Goal: Information Seeking & Learning: Check status

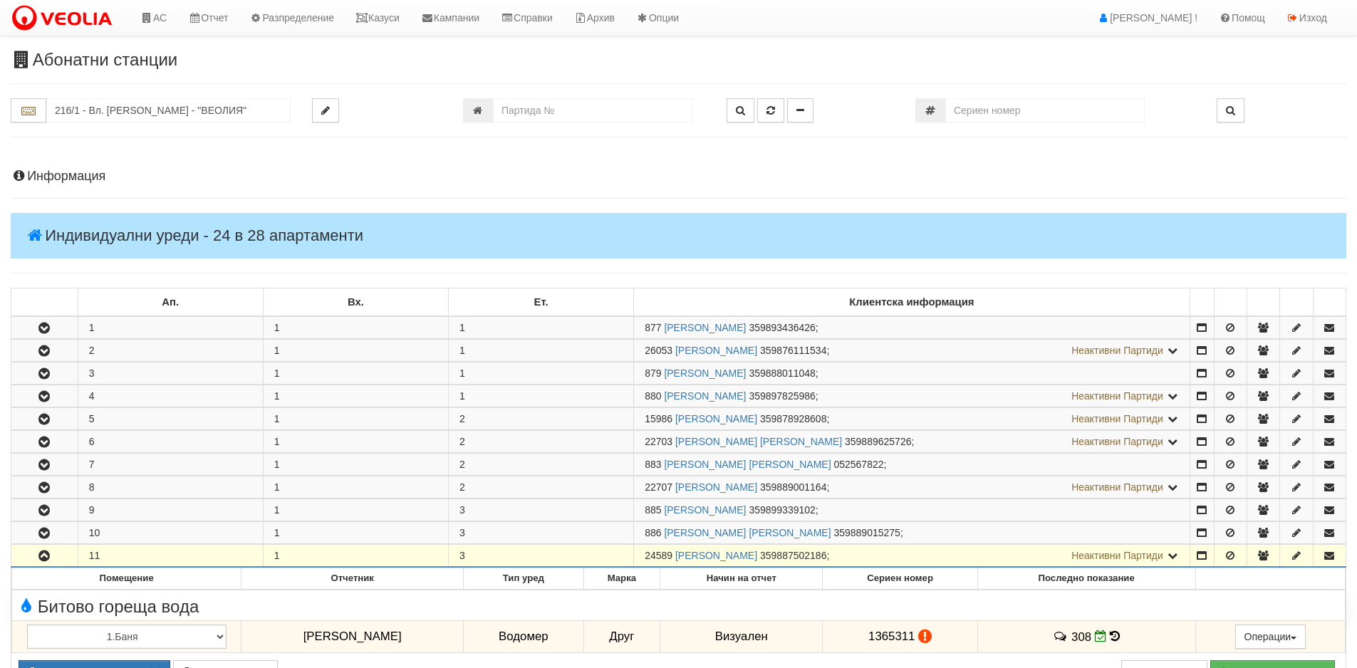
scroll to position [142, 0]
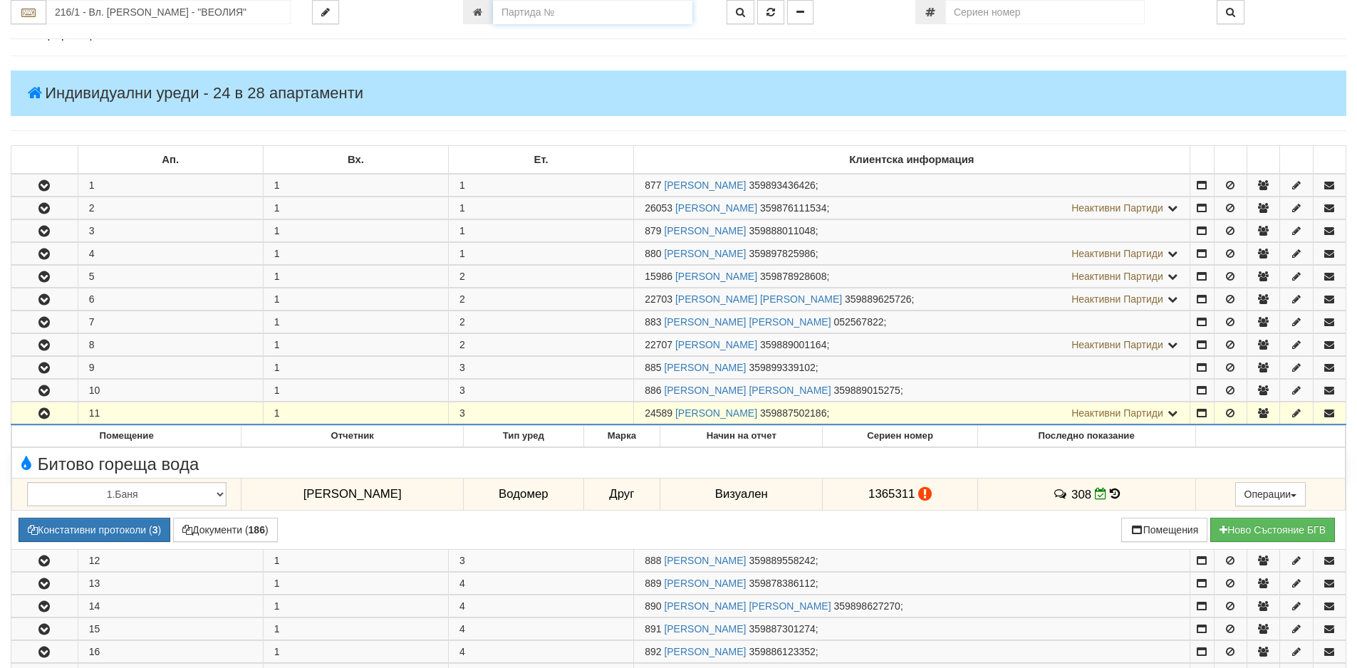
click at [514, 13] on input "number" at bounding box center [592, 12] width 199 height 24
type input "25284"
type input "025/4Б - "[PERSON_NAME] [GEOGRAPHIC_DATA] " ЕАД"
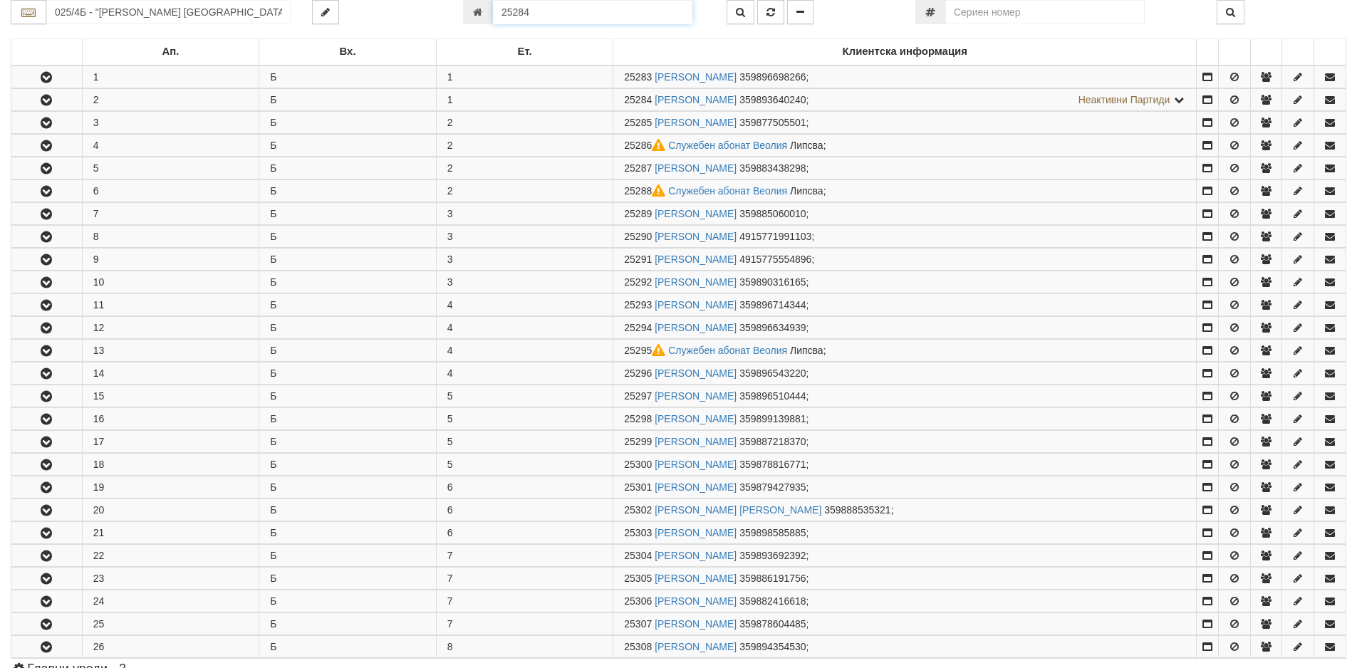
scroll to position [304, 0]
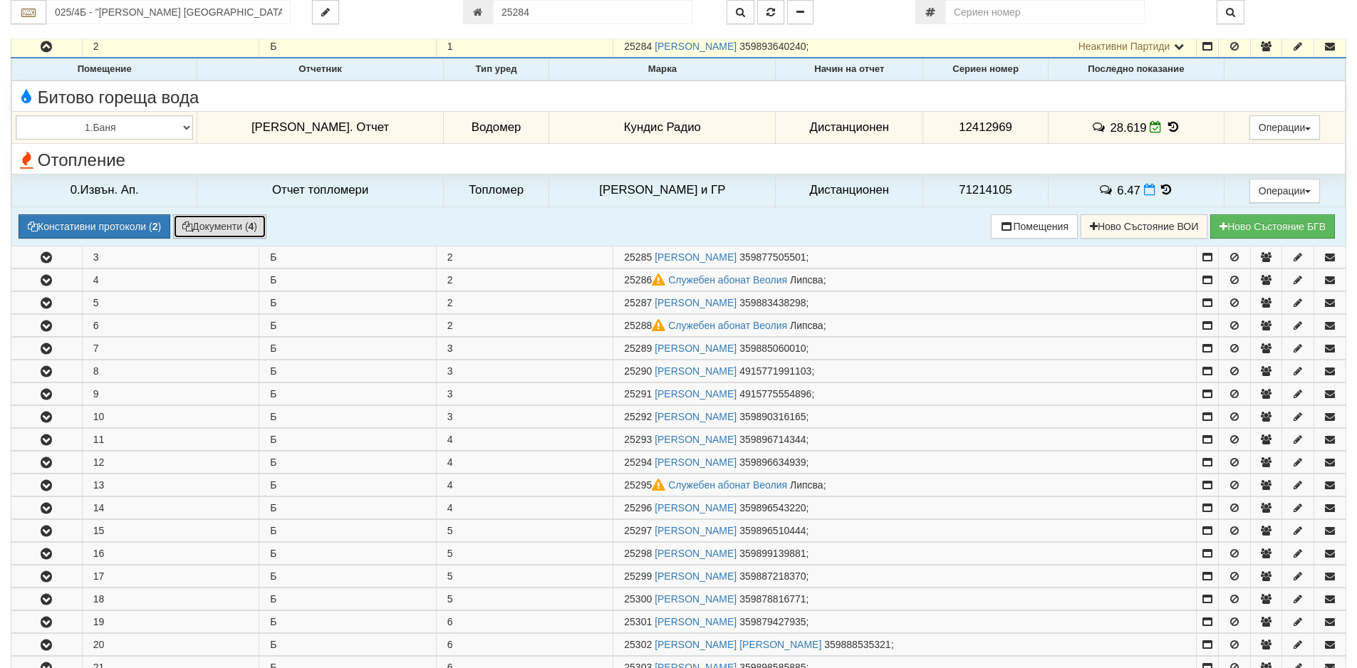
click at [199, 226] on button "Документи ( 4 )" at bounding box center [219, 226] width 93 height 24
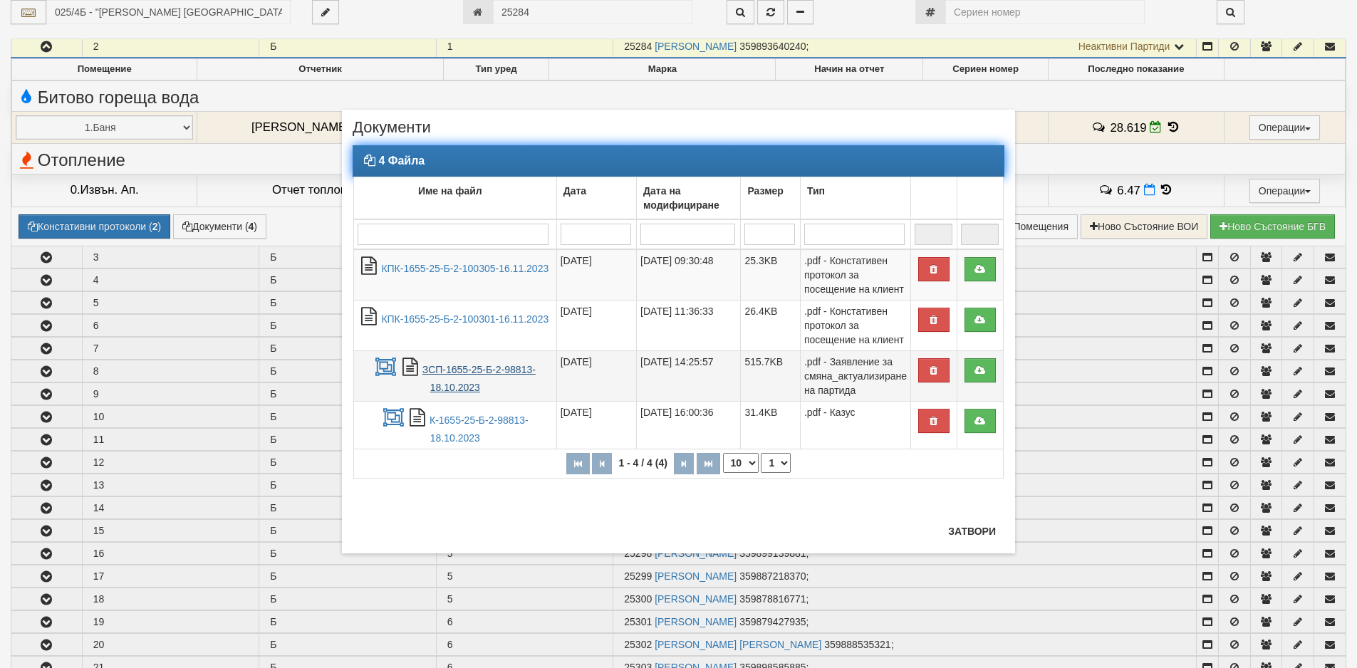
click at [452, 370] on link "ЗСП-1655-25-Б-2-98813-18.10.2023" at bounding box center [478, 378] width 113 height 29
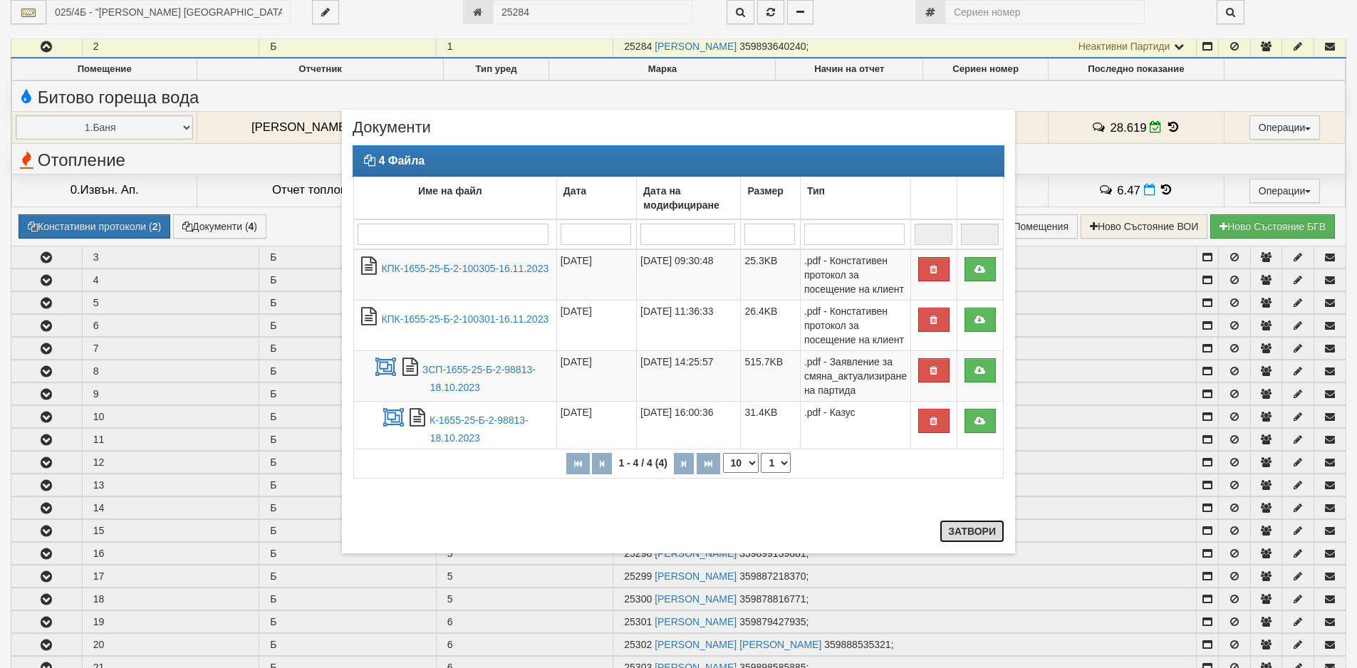
click at [955, 532] on button "Затвори" at bounding box center [971, 531] width 65 height 23
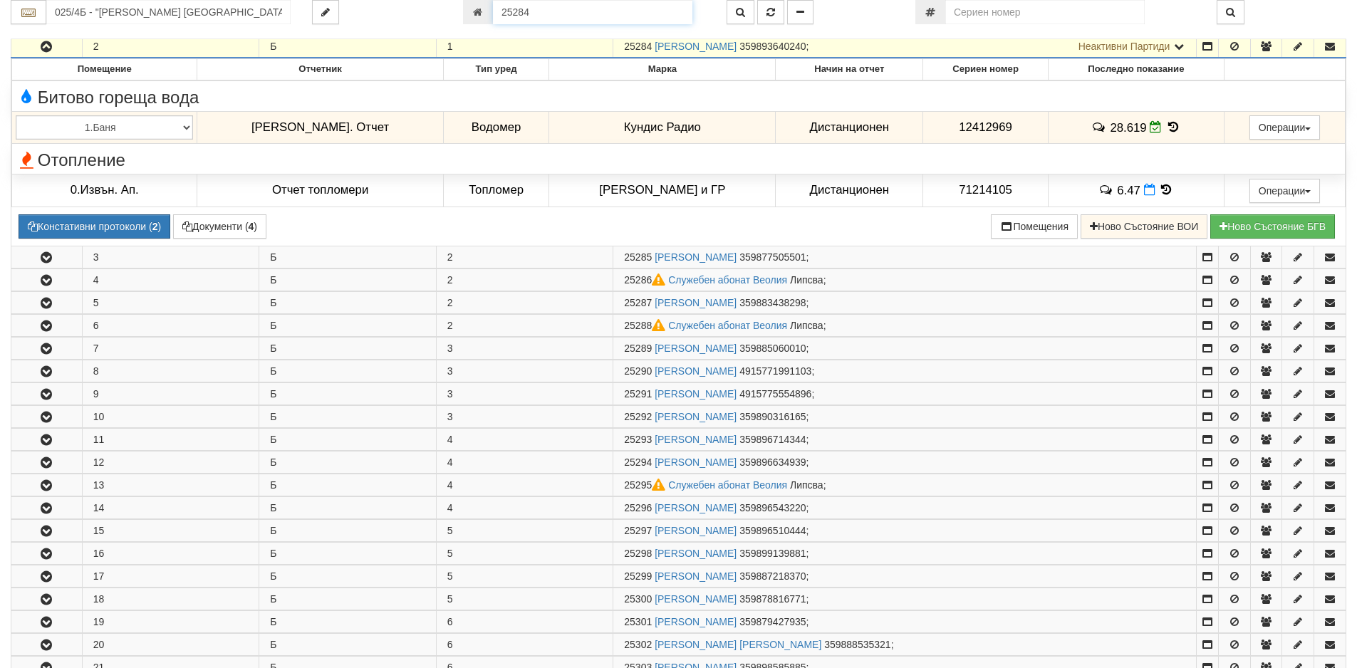
click at [542, 10] on input "25284" at bounding box center [592, 12] width 199 height 24
type input "25254"
type input "025/4А - "[PERSON_NAME] [GEOGRAPHIC_DATA] " ЕАД"
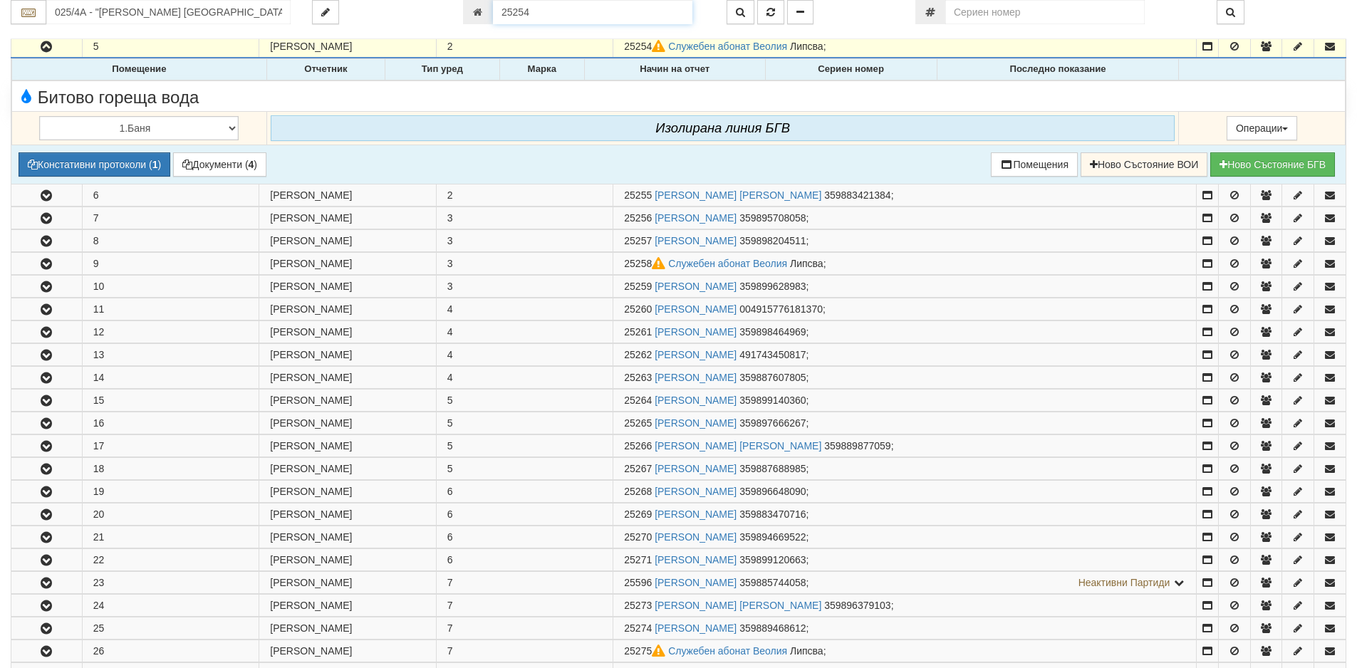
scroll to position [347, 0]
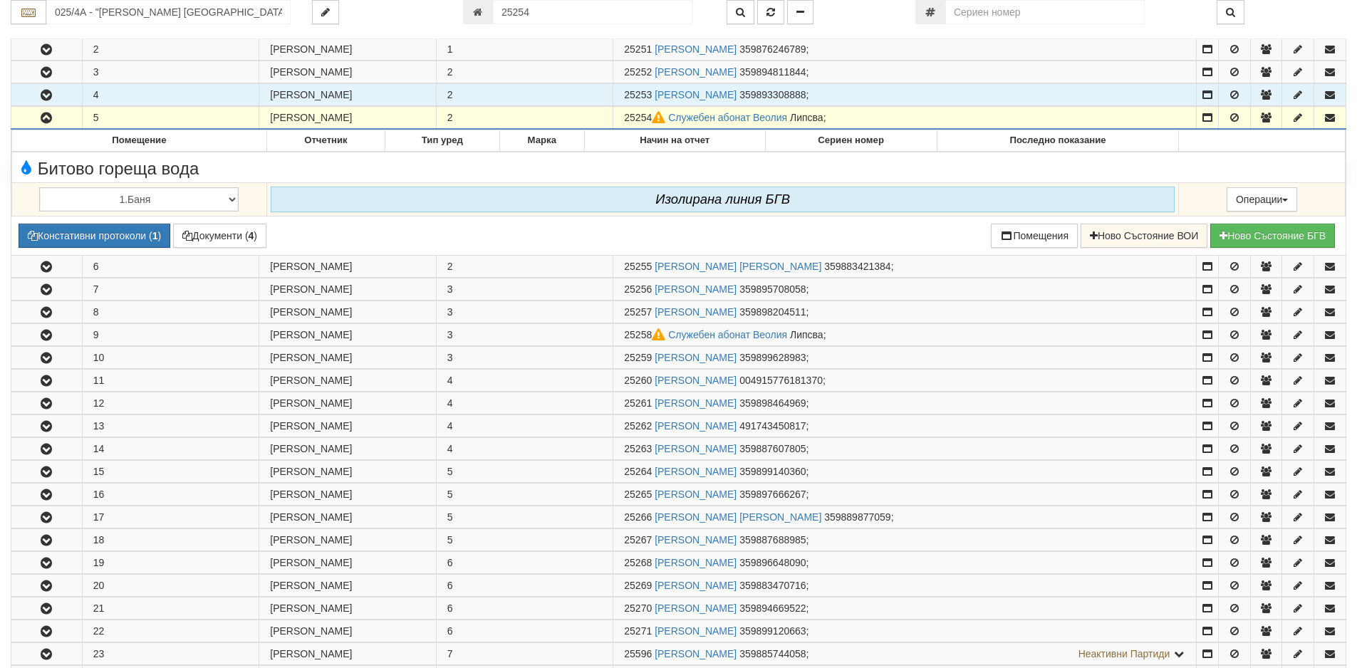
click at [44, 98] on icon "button" at bounding box center [46, 95] width 17 height 10
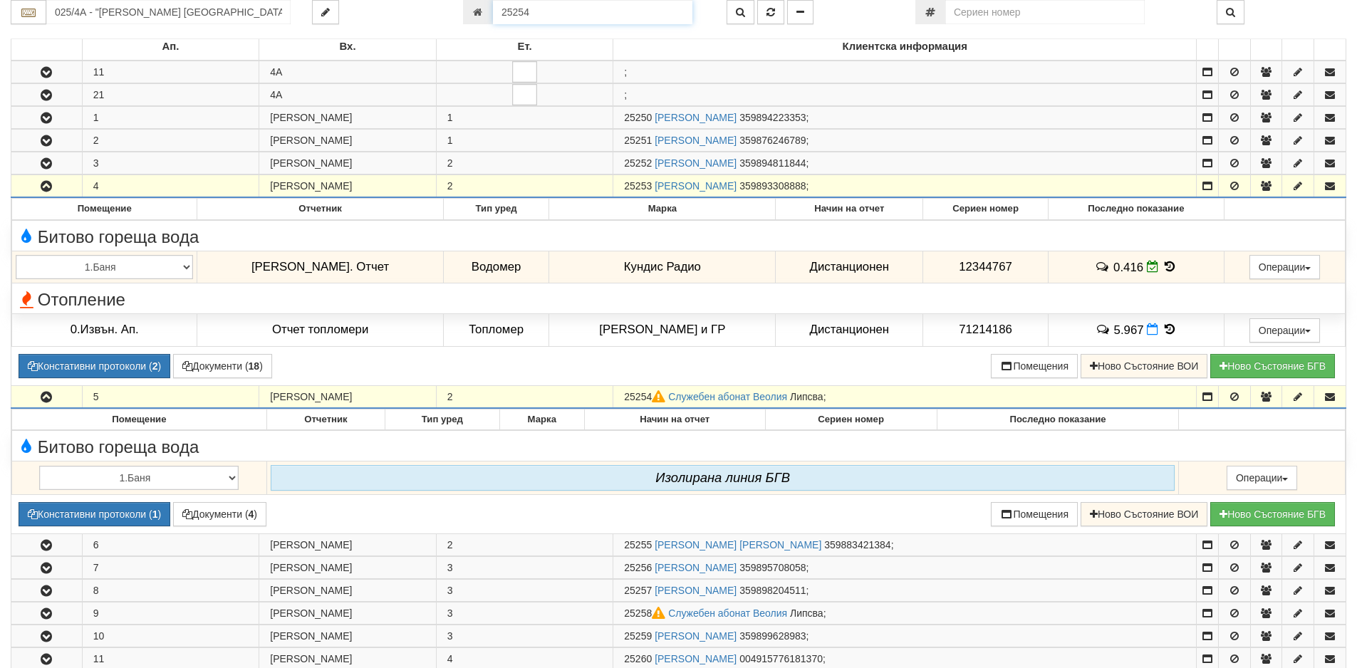
drag, startPoint x: 541, startPoint y: 9, endPoint x: 364, endPoint y: 0, distance: 176.9
click at [364, 0] on div "025/4А - "[PERSON_NAME] [GEOGRAPHIC_DATA] " ЕАД 25254" at bounding box center [678, 12] width 1357 height 24
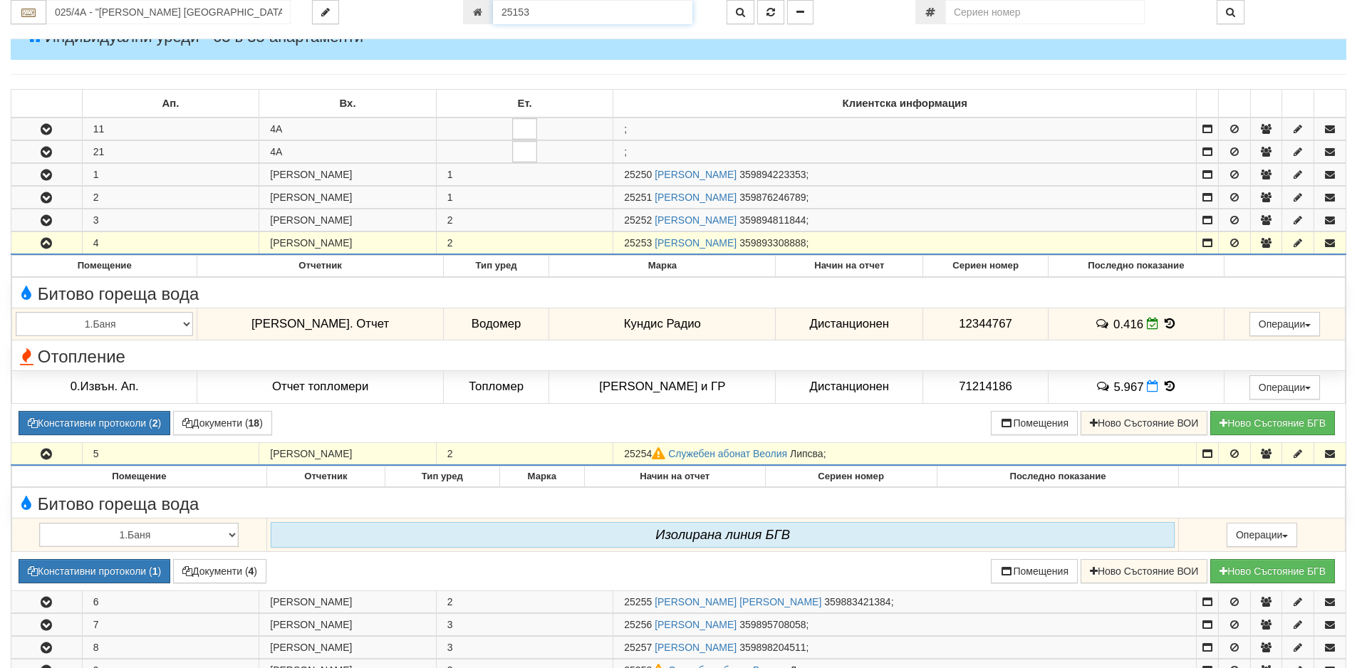
type input "25153"
type input "025/1А - "[PERSON_NAME] [GEOGRAPHIC_DATA] " ЕАД"
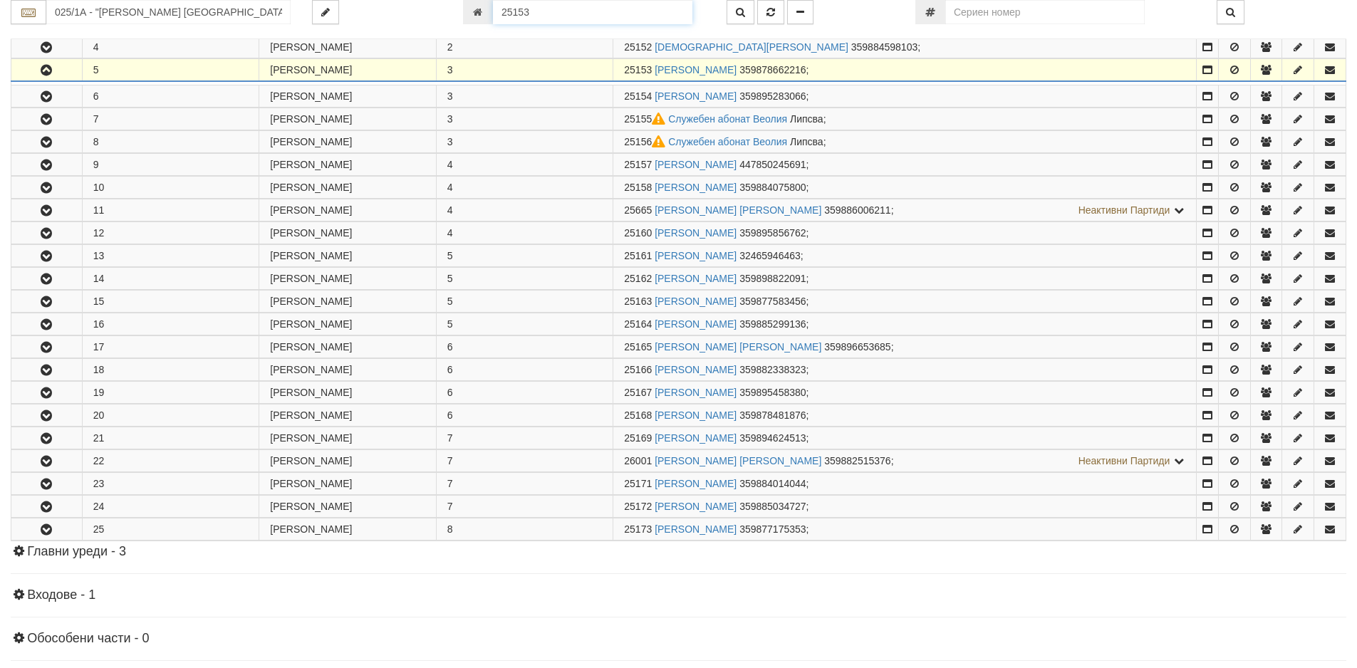
scroll to position [373, 0]
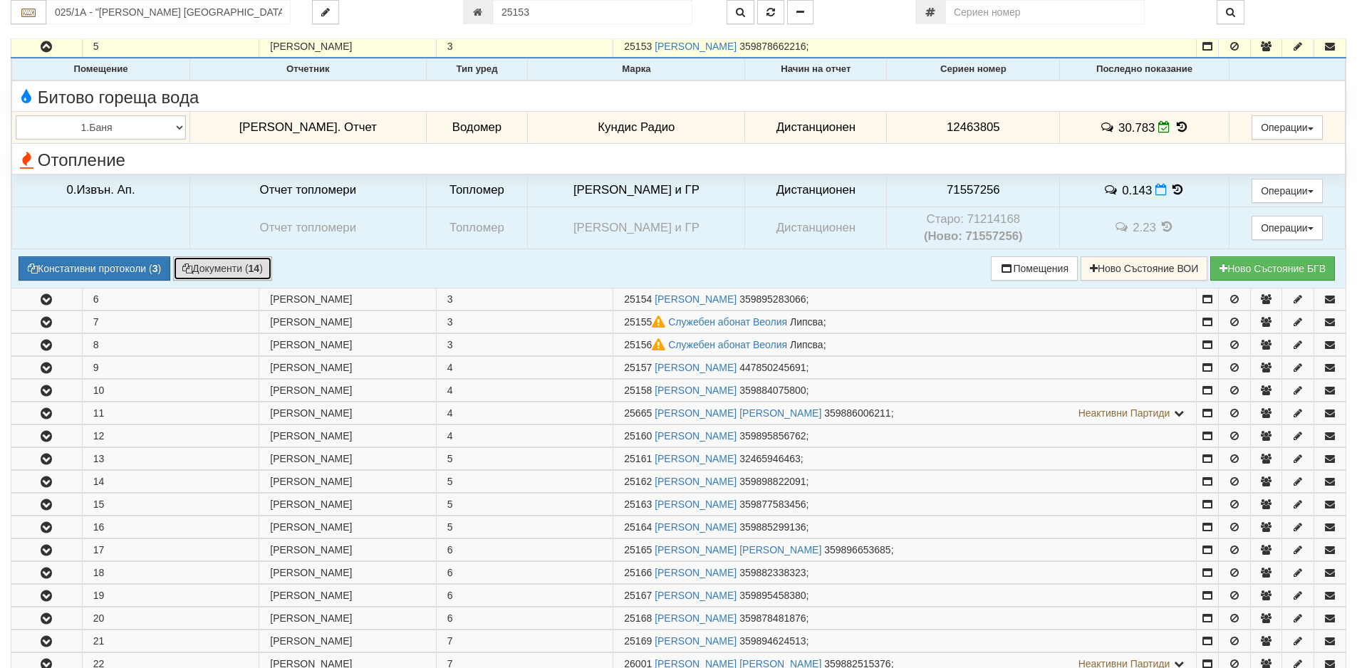
click at [206, 274] on button "Документи ( 14 )" at bounding box center [222, 268] width 99 height 24
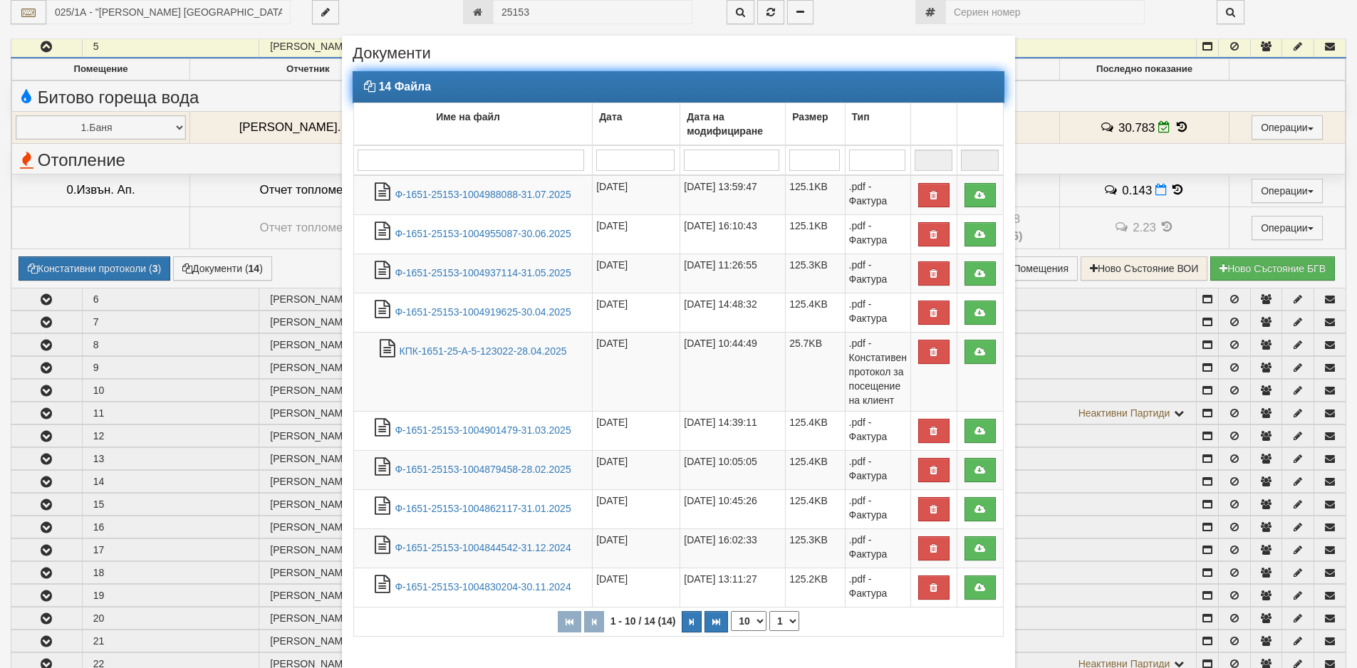
click at [758, 625] on select "10 20 30 40" at bounding box center [749, 621] width 36 height 20
select select "40"
click at [731, 631] on select "10 20 30 40" at bounding box center [749, 621] width 36 height 20
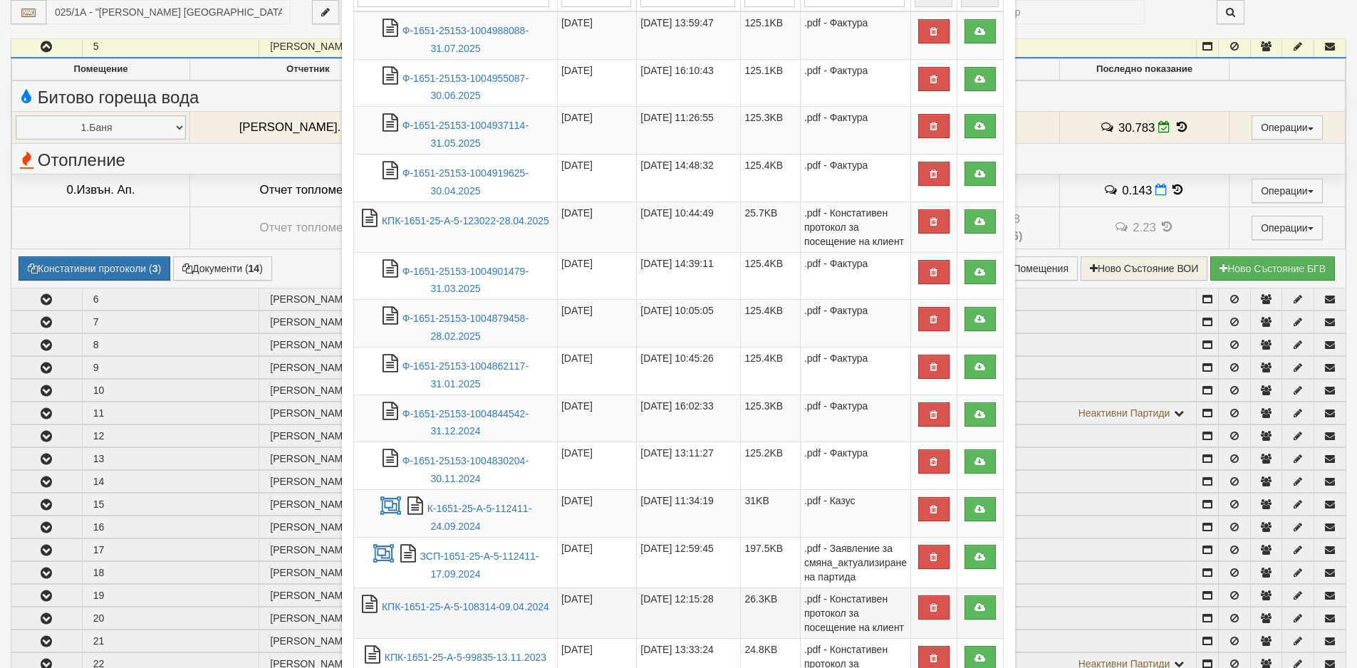
scroll to position [285, 0]
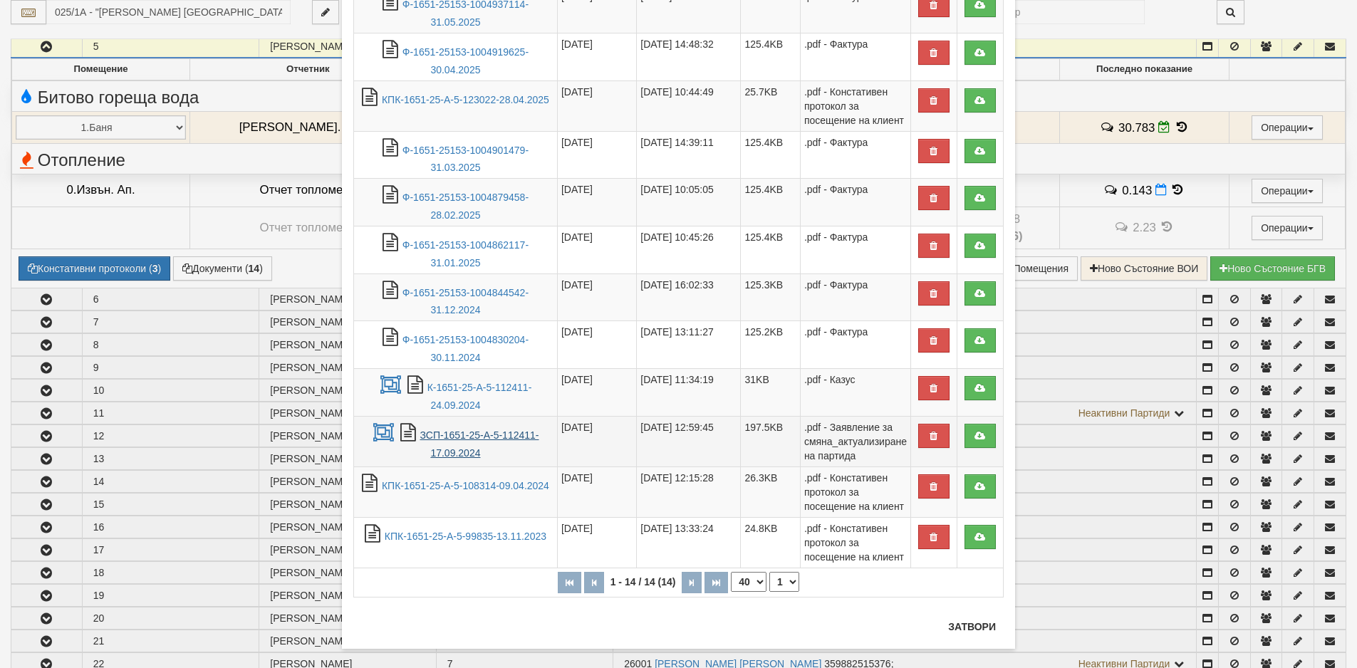
click at [430, 439] on link "ЗСП-1651-25-А-5-112411-17.09.2024" at bounding box center [479, 443] width 119 height 29
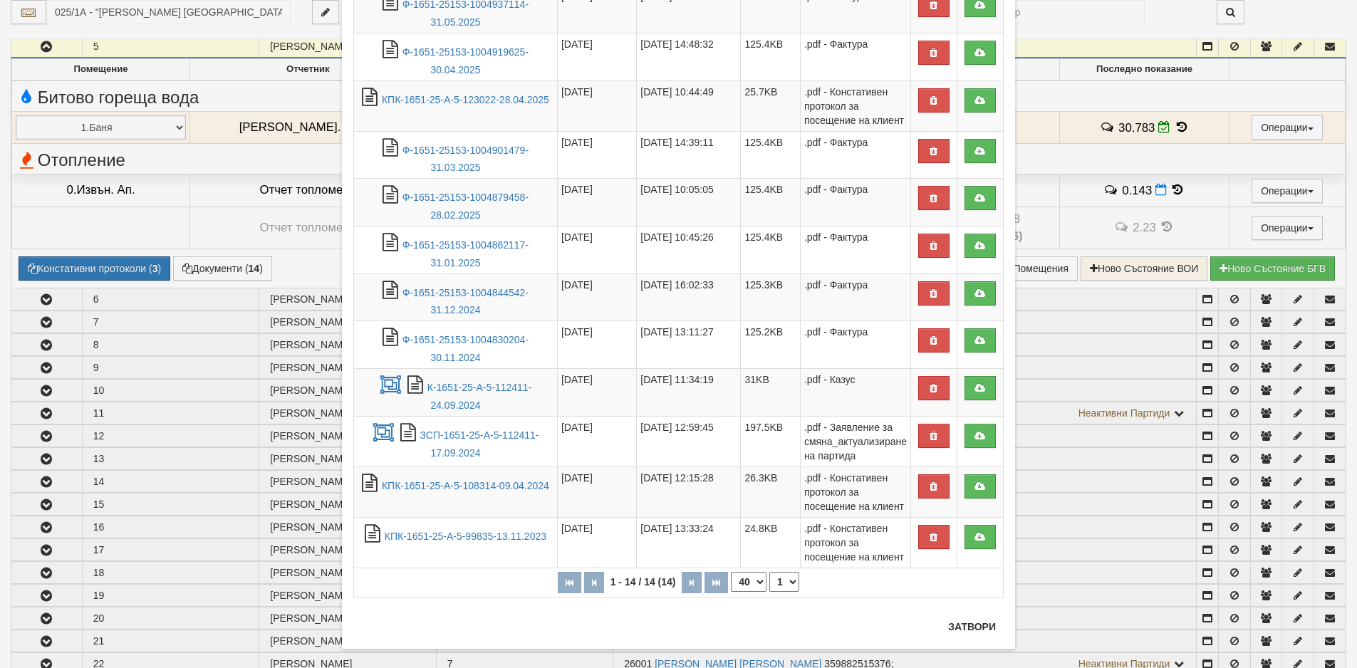
click at [170, 229] on div "× Документи 14 Файла Име на файл Дата Дата на модифициране Размер Тип 1 - 14 / …" at bounding box center [678, 334] width 1357 height 668
click at [959, 626] on button "Затвори" at bounding box center [971, 626] width 65 height 23
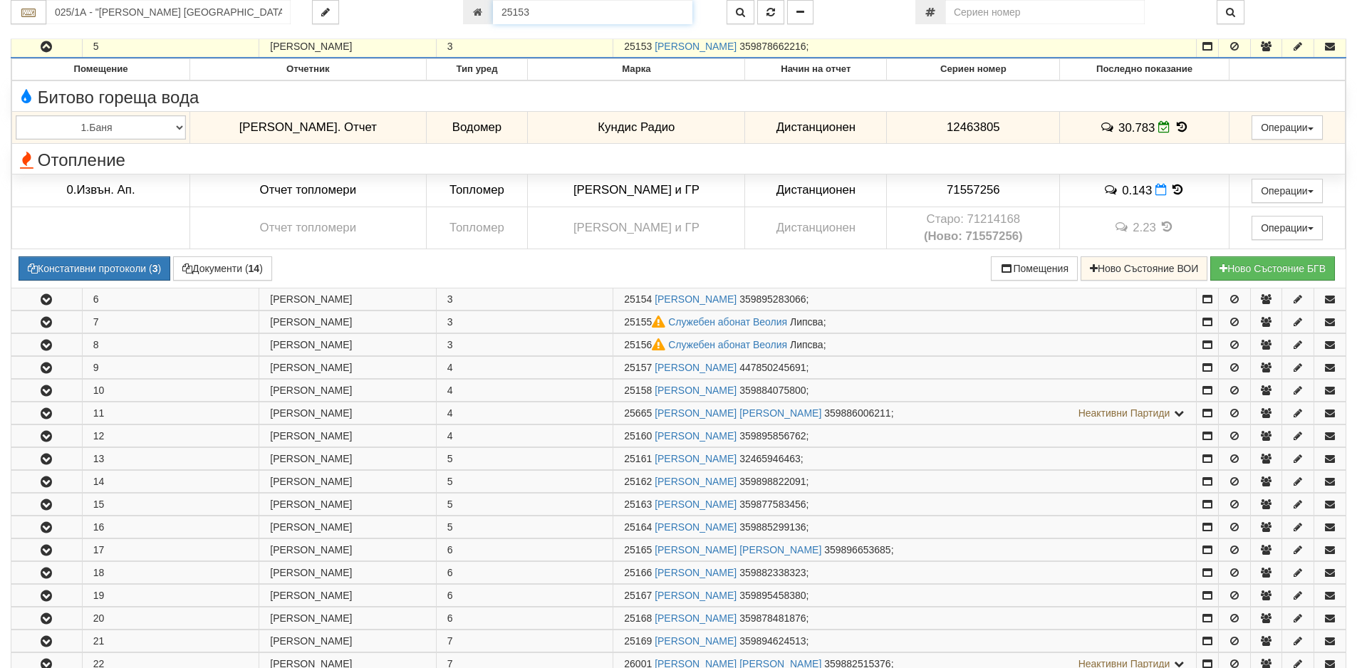
drag, startPoint x: 545, startPoint y: 16, endPoint x: 454, endPoint y: 16, distance: 91.2
click at [454, 16] on div "25153" at bounding box center [584, 12] width 264 height 24
type input "25254"
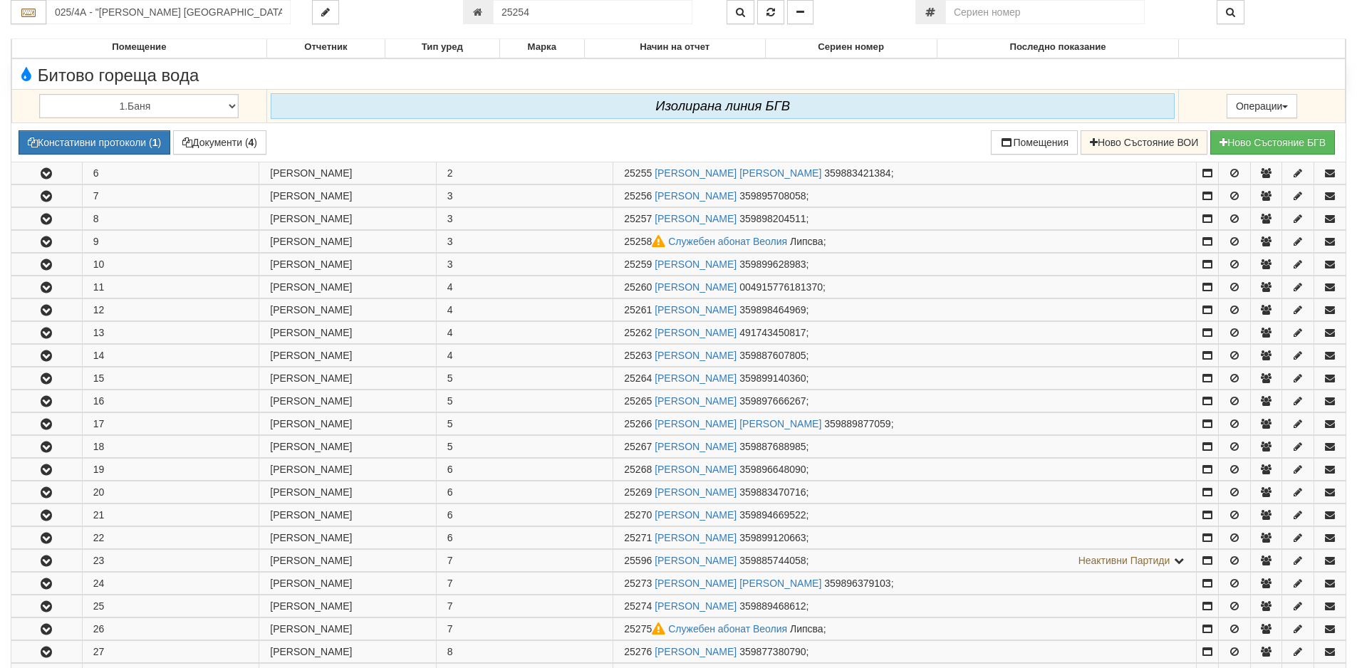
scroll to position [499, 0]
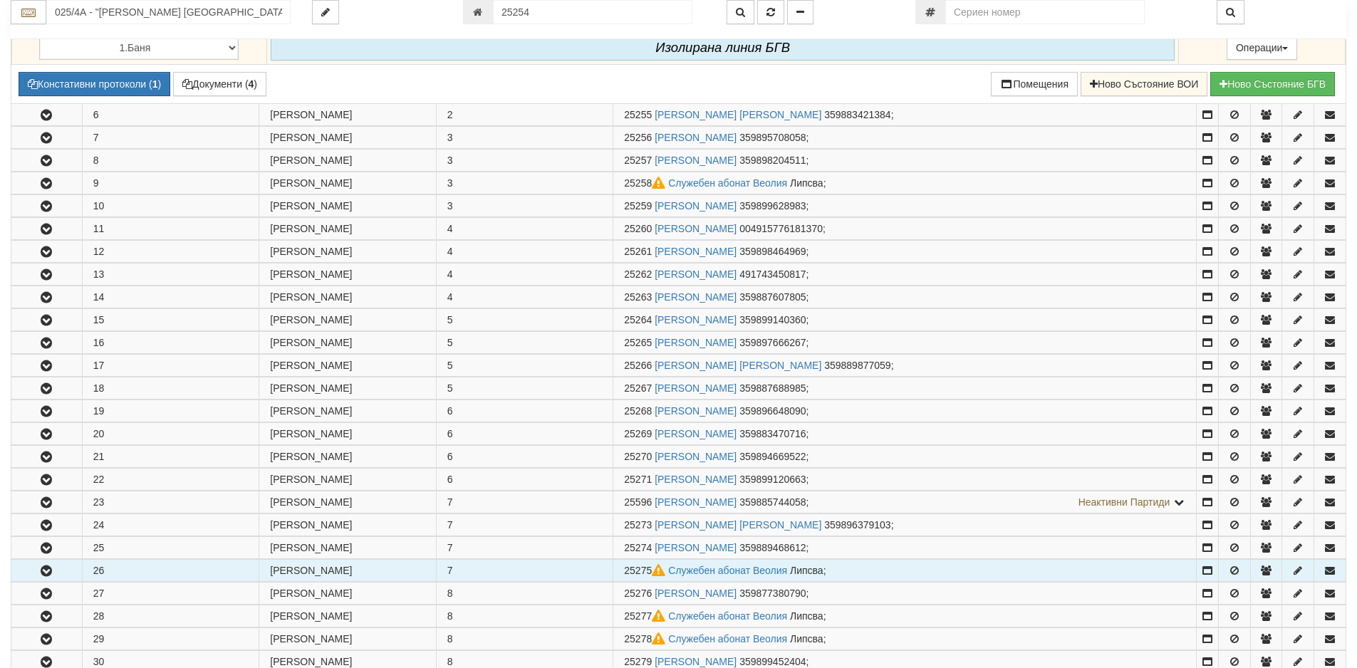
click at [44, 568] on icon "button" at bounding box center [46, 571] width 17 height 10
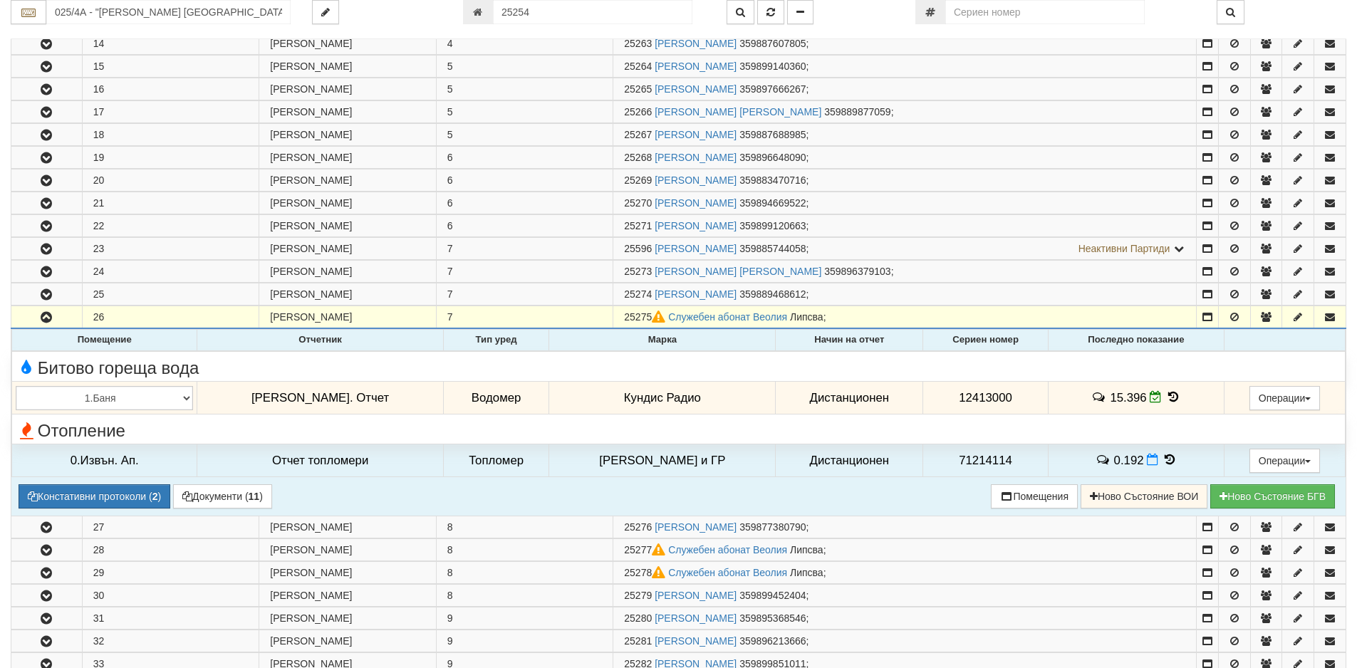
scroll to position [783, 0]
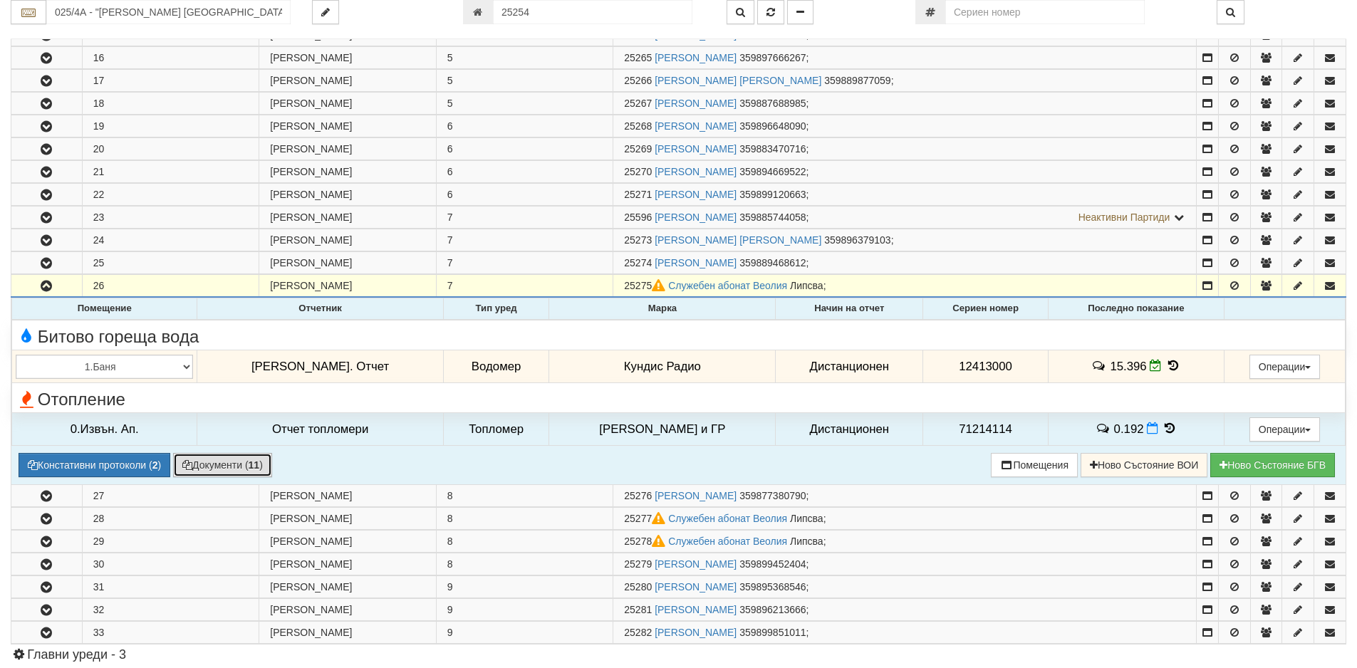
click at [209, 468] on button "Документи ( 11 )" at bounding box center [222, 465] width 99 height 24
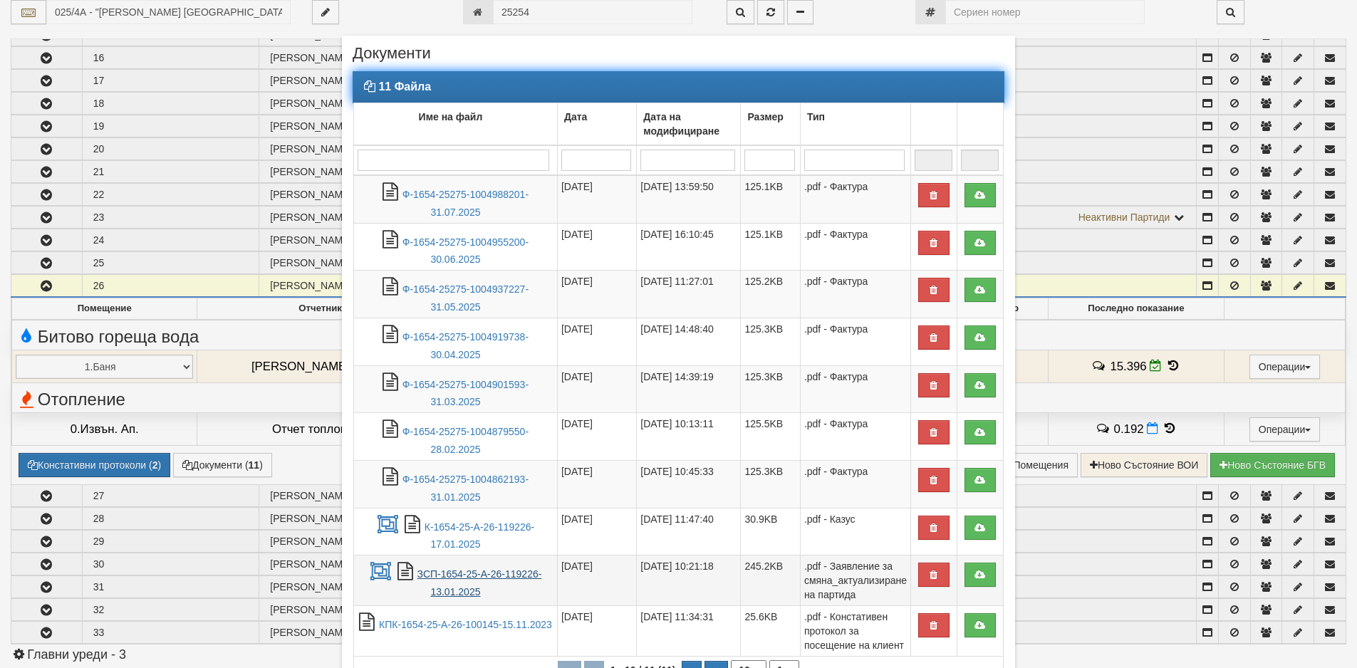
click at [464, 579] on link "ЗСП-1654-25-А-26-119226-13.01.2025" at bounding box center [479, 582] width 125 height 29
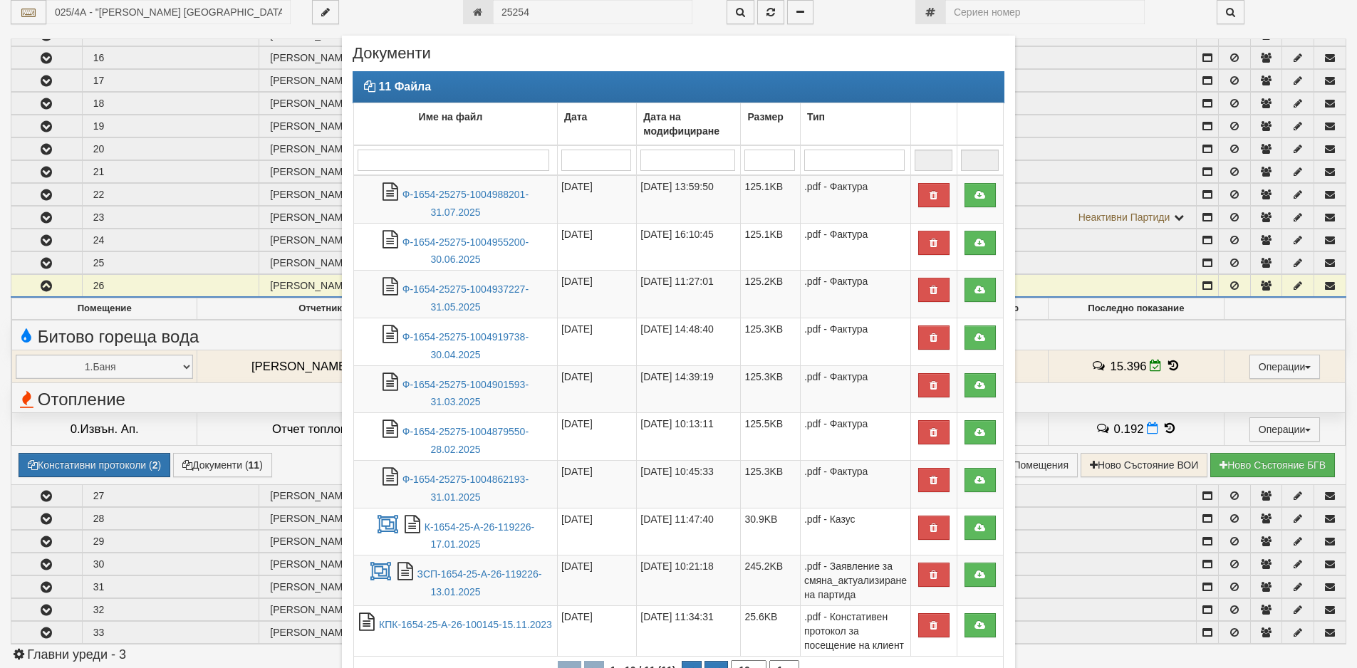
click at [15, 316] on div "× Документи 11 Файла Име на файл Дата Дата на модифициране Размер Тип 1 - 10 / …" at bounding box center [678, 334] width 1357 height 668
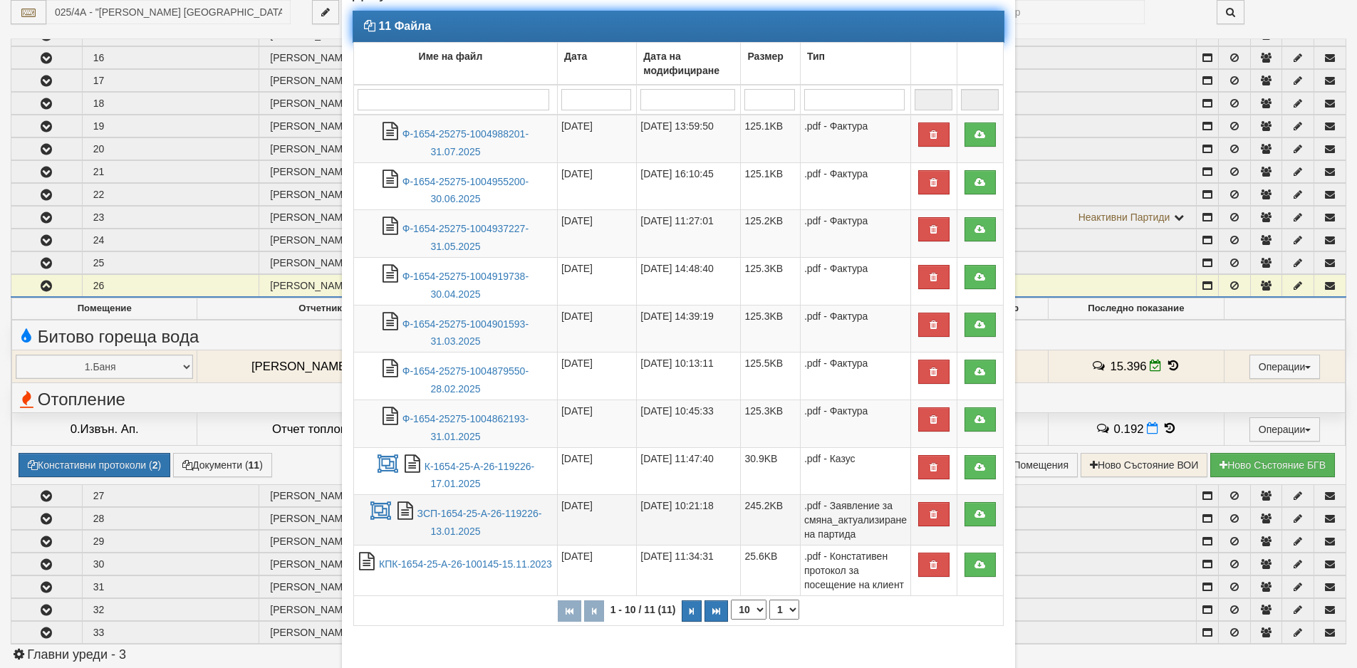
scroll to position [147, 0]
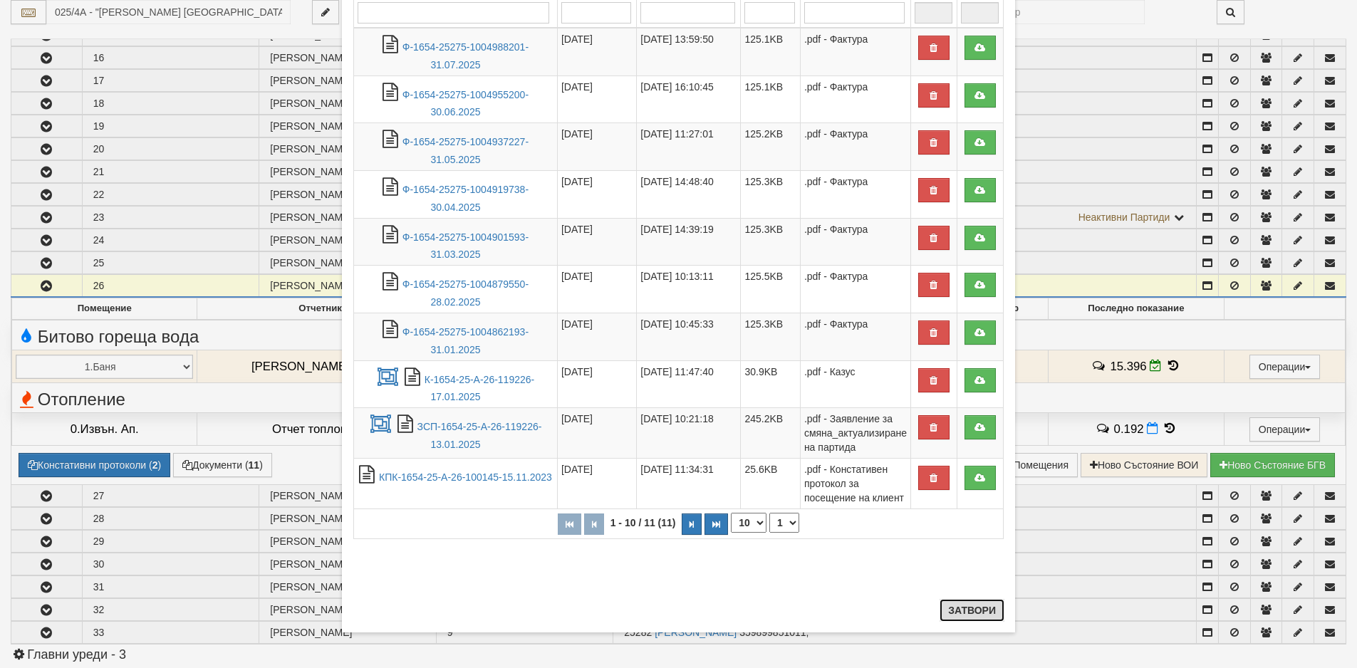
click at [957, 614] on button "Затвори" at bounding box center [971, 610] width 65 height 23
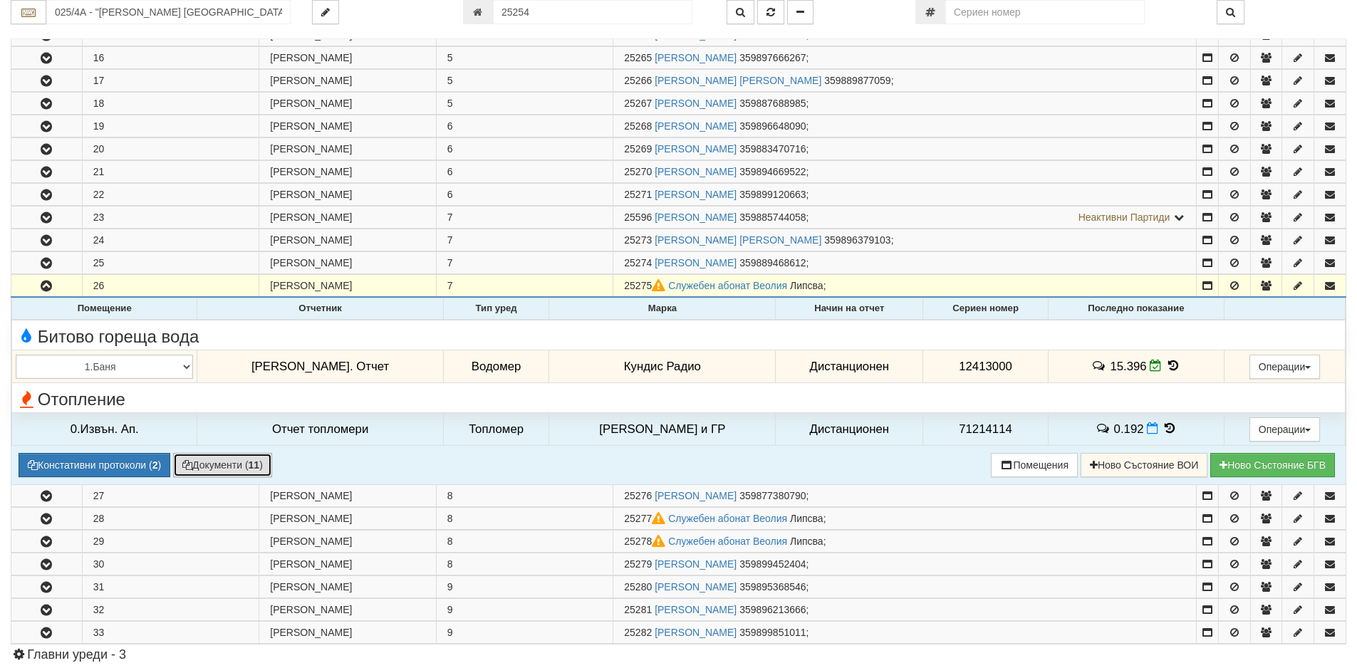
click at [215, 469] on button "Документи ( 11 )" at bounding box center [222, 465] width 99 height 24
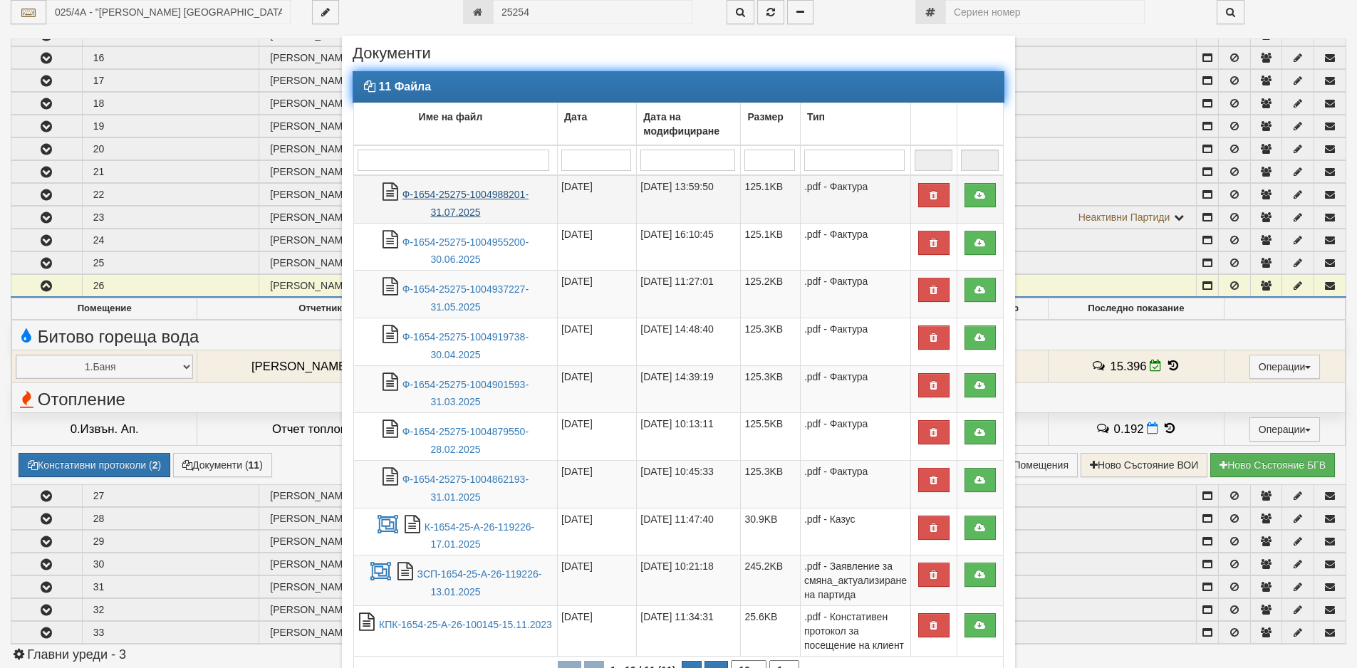
click at [439, 189] on link "Ф-1654-25275-1004988201-31.07.2025" at bounding box center [465, 203] width 126 height 29
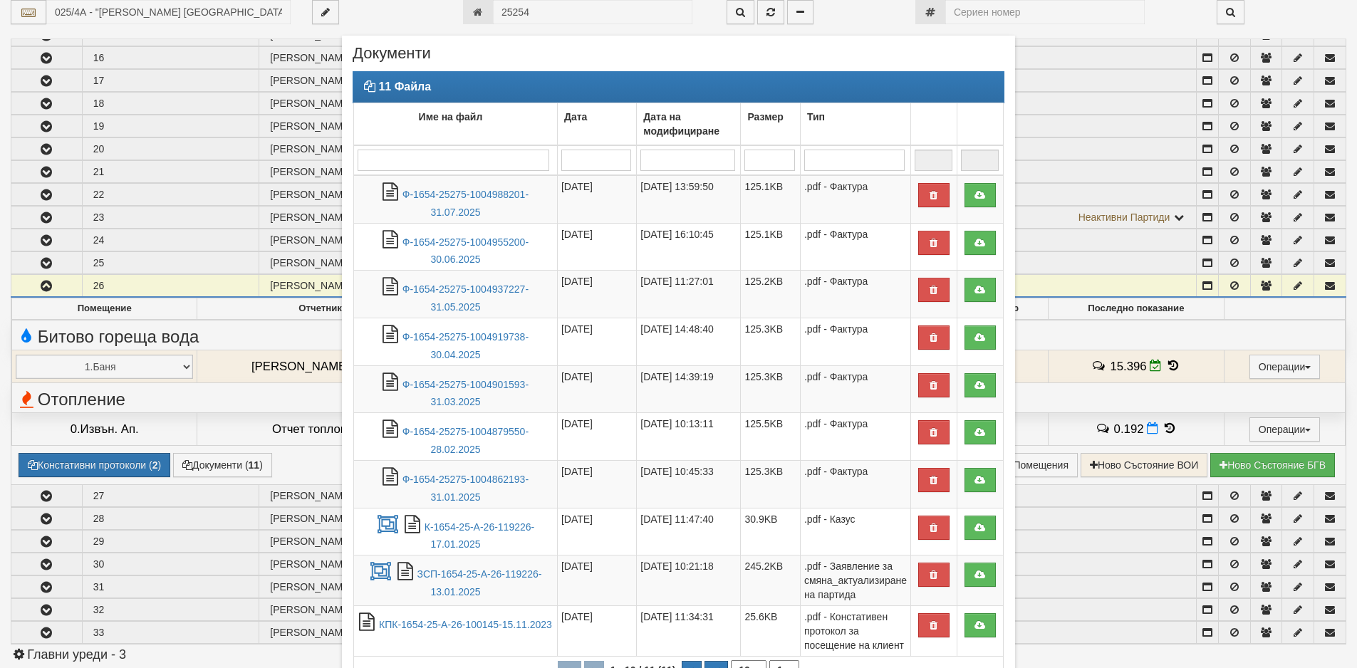
click at [13, 291] on div "× Документи 11 Файла Име на файл Дата Дата на модифициране Размер Тип 1 - 10 / …" at bounding box center [678, 334] width 1357 height 668
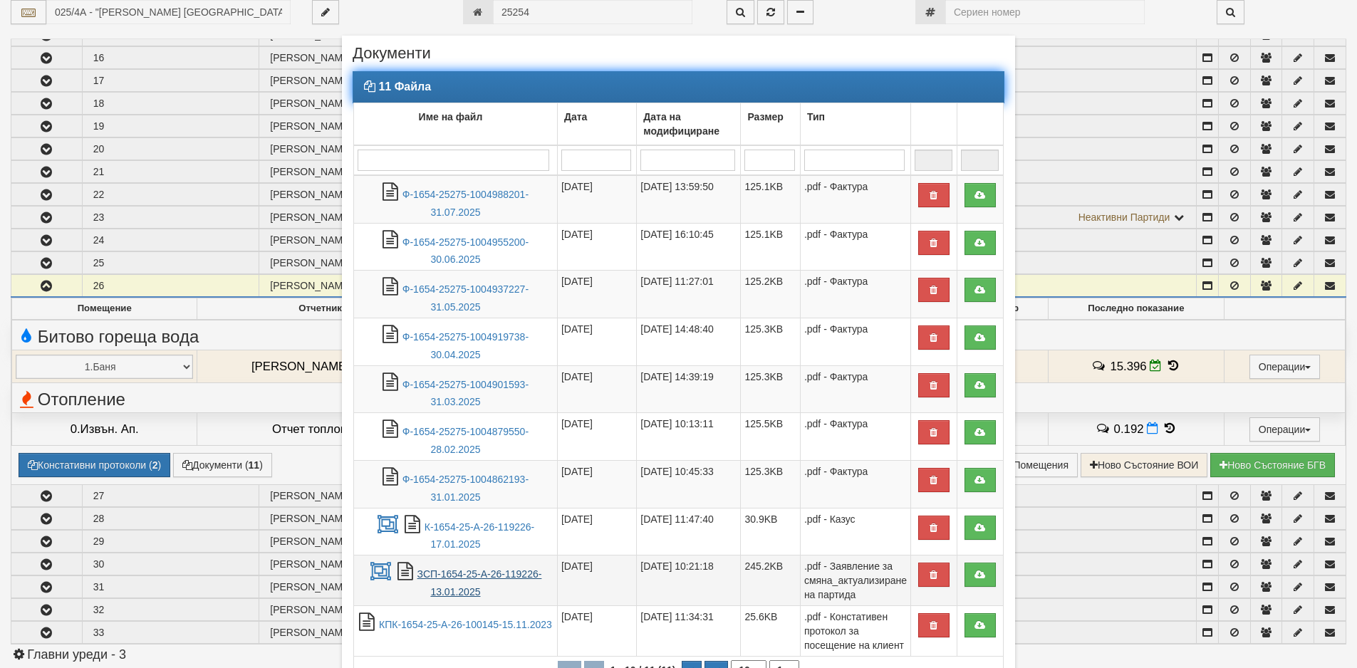
click at [461, 577] on link "ЗСП-1654-25-А-26-119226-13.01.2025" at bounding box center [479, 582] width 125 height 29
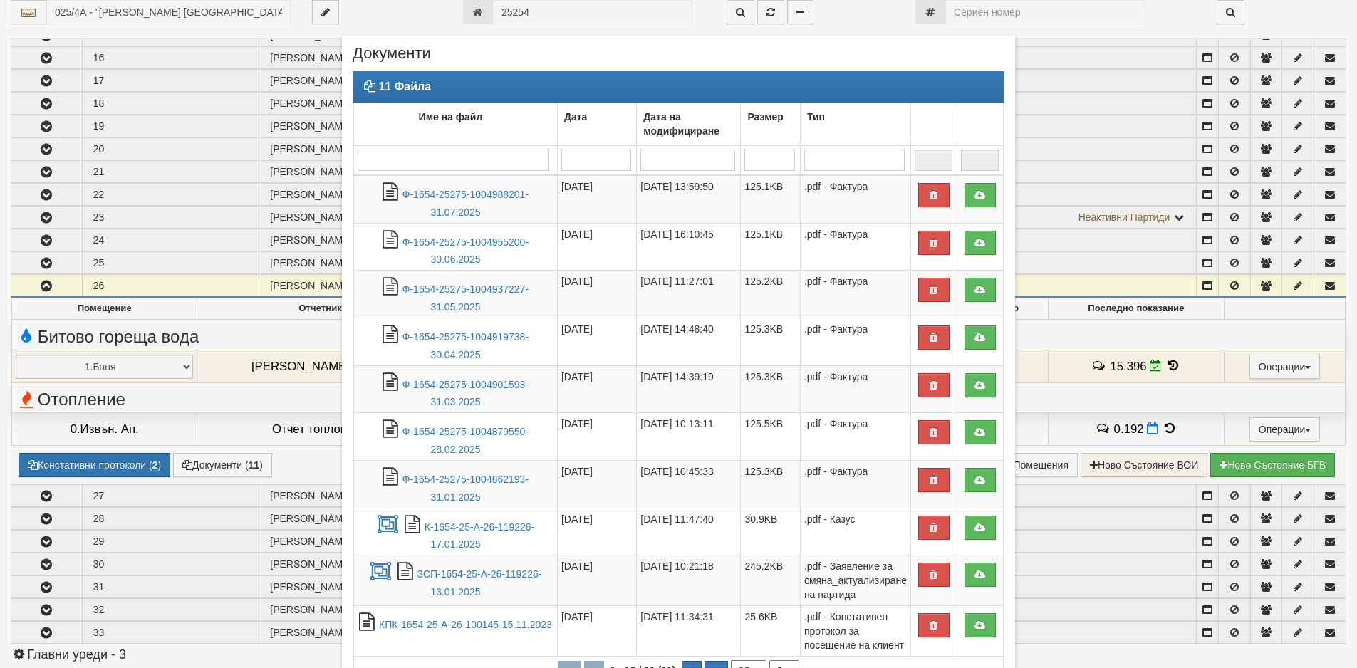
click at [28, 306] on div "× Документи 11 Файла Име на файл Дата Дата на модифициране Размер Тип 1 - 10 / …" at bounding box center [678, 334] width 1357 height 668
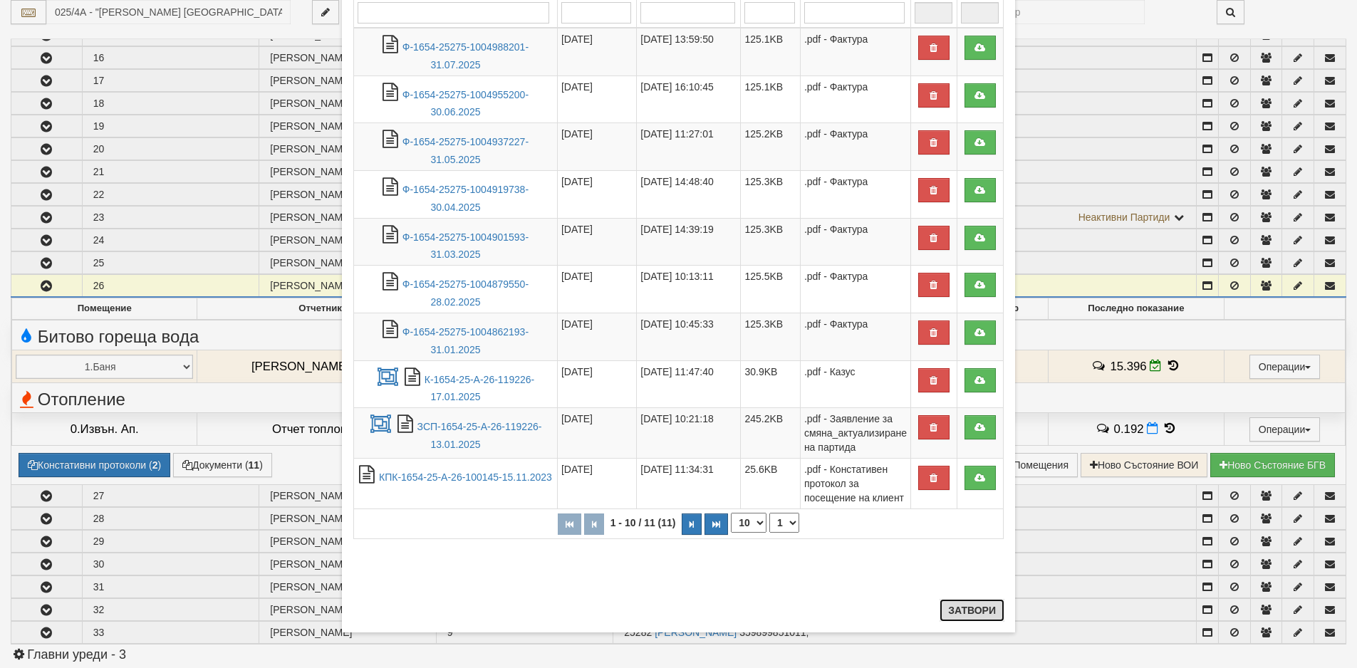
click at [955, 612] on button "Затвори" at bounding box center [971, 610] width 65 height 23
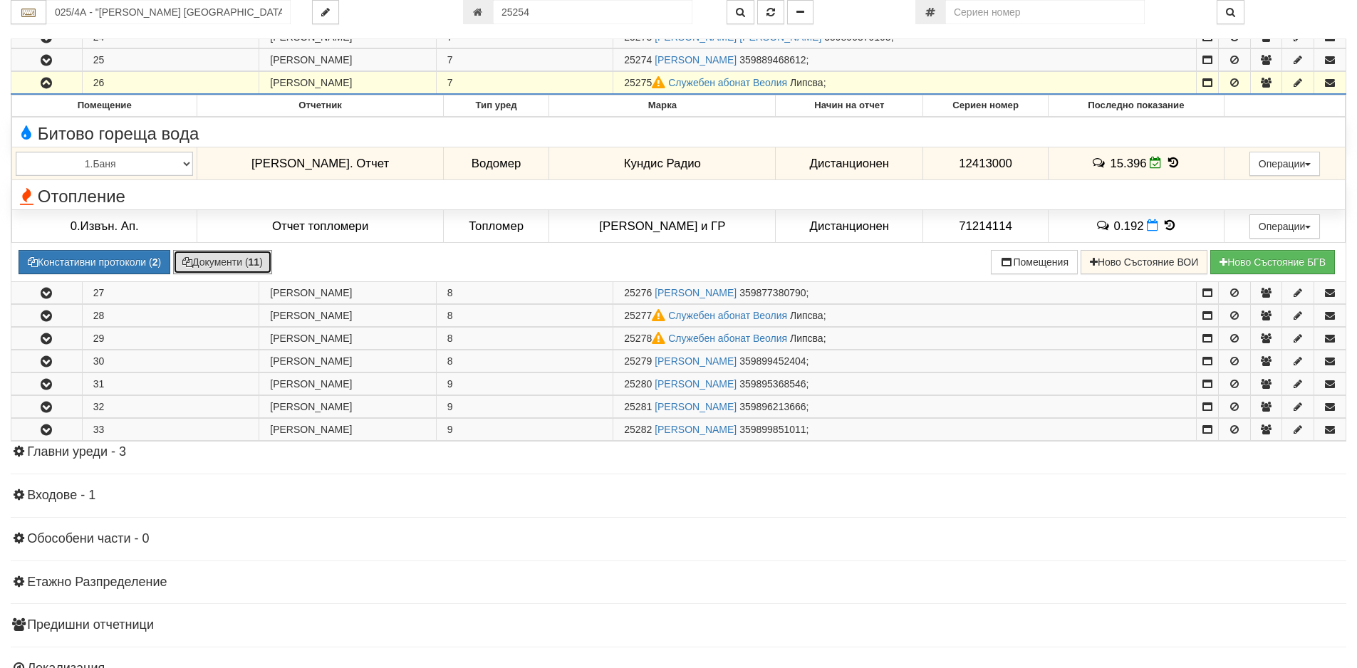
scroll to position [997, 0]
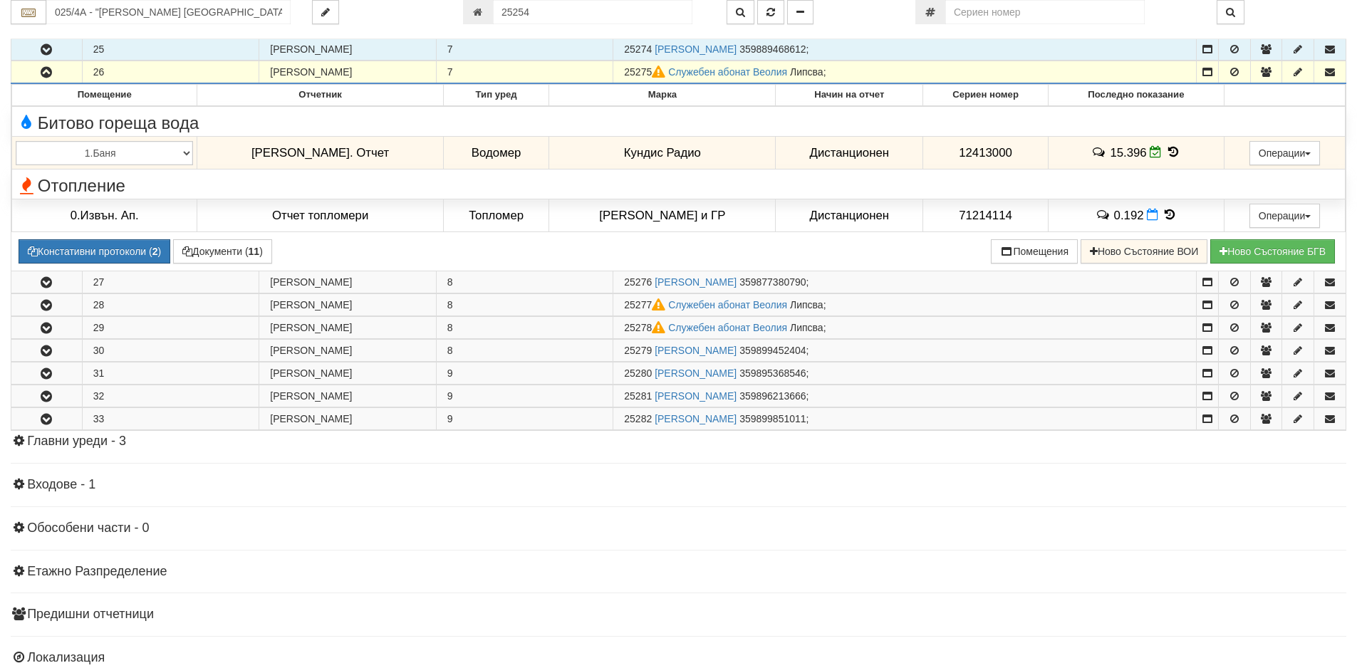
click at [20, 39] on button "button" at bounding box center [46, 48] width 71 height 21
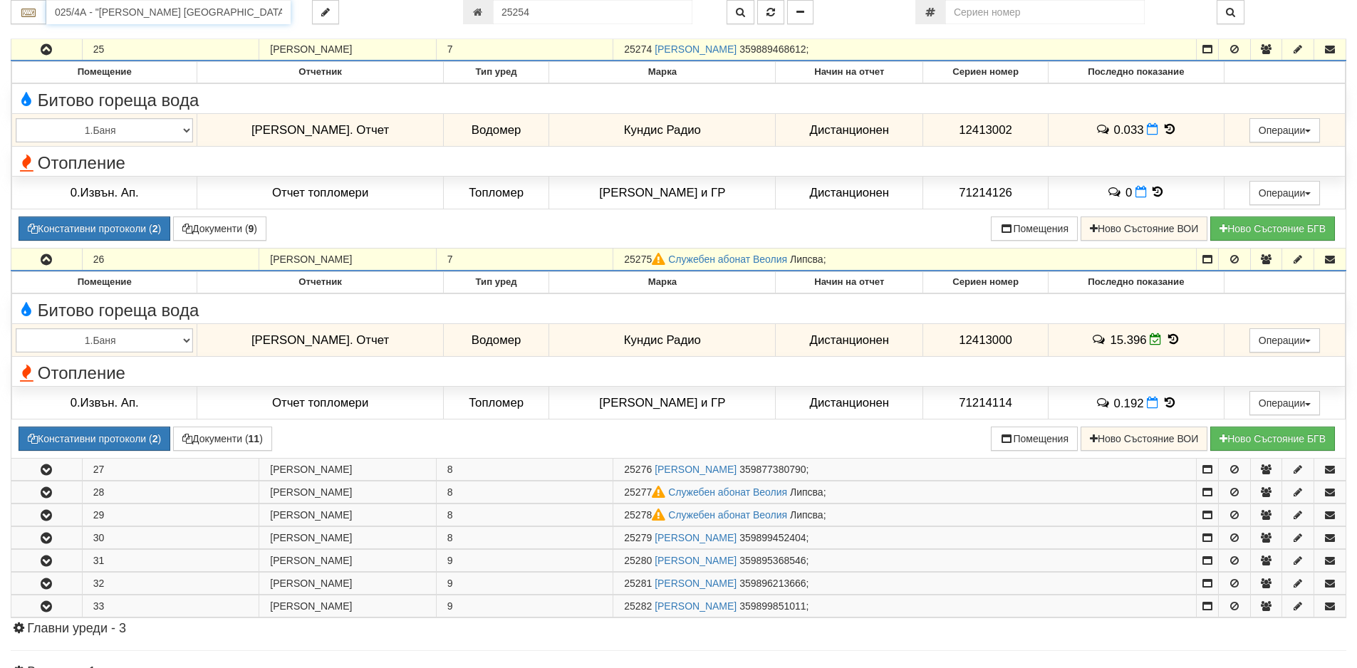
click at [97, 12] on input "025/4А - "[PERSON_NAME] [GEOGRAPHIC_DATA] " ЕАД" at bounding box center [168, 12] width 244 height 24
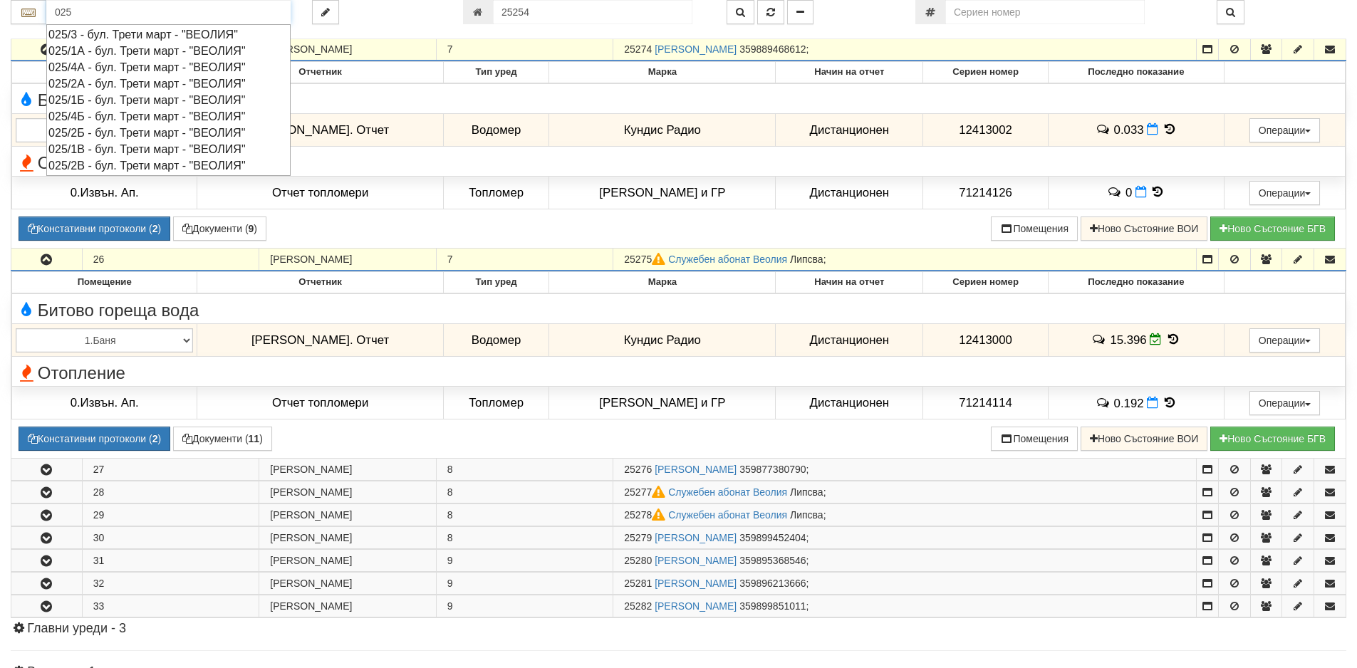
click at [108, 37] on div "025/3 - бул. Трети март - "ВЕОЛИЯ"" at bounding box center [168, 34] width 240 height 16
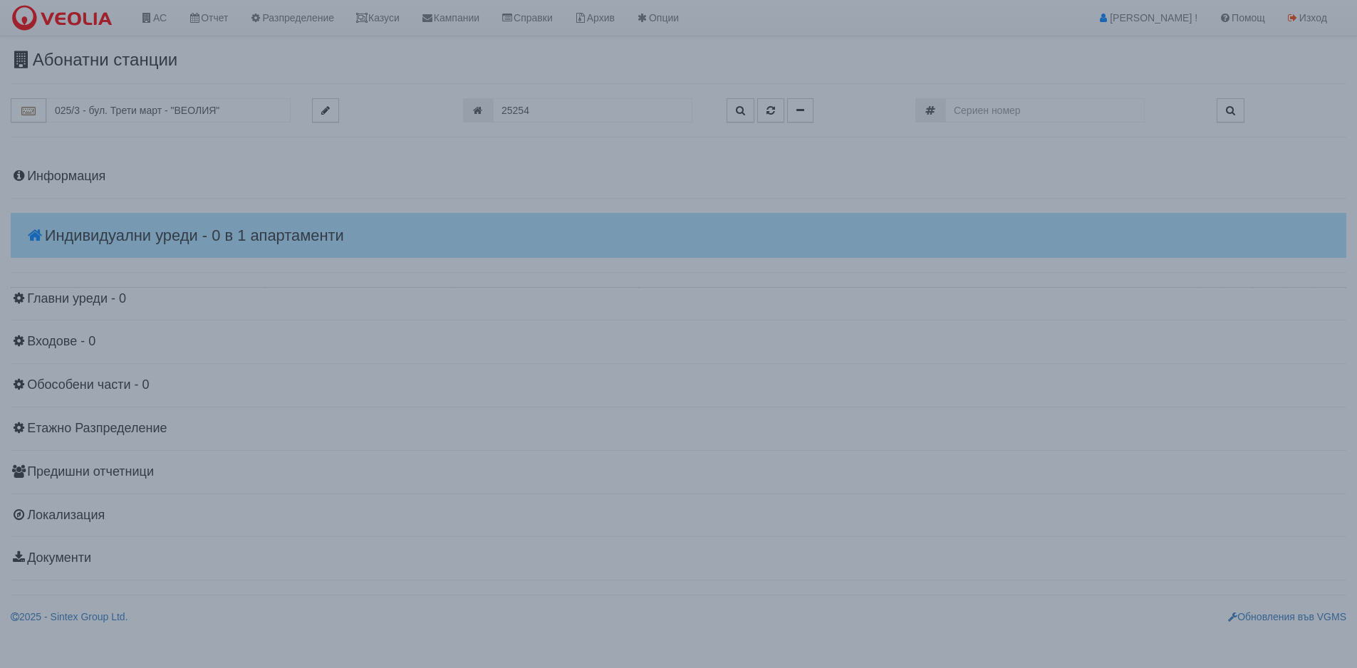
scroll to position [0, 0]
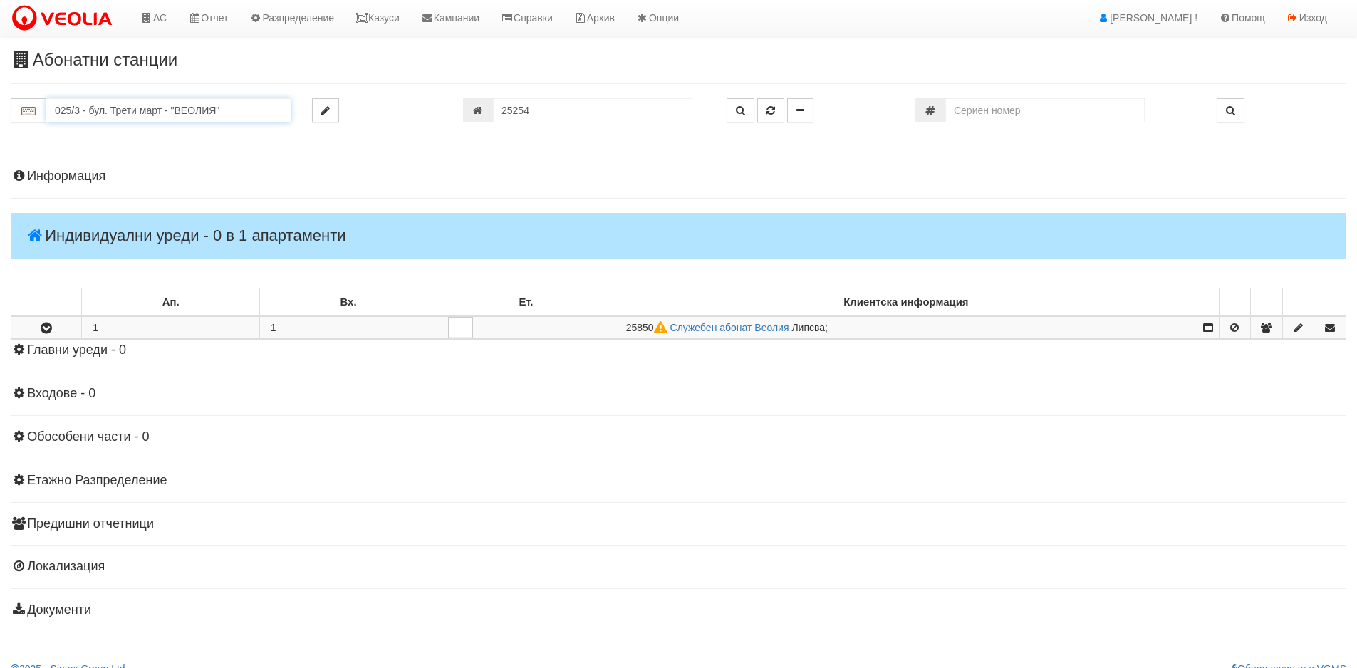
click at [155, 111] on input "025/3 - бул. Трети март - "ВЕОЛИЯ"" at bounding box center [168, 110] width 244 height 24
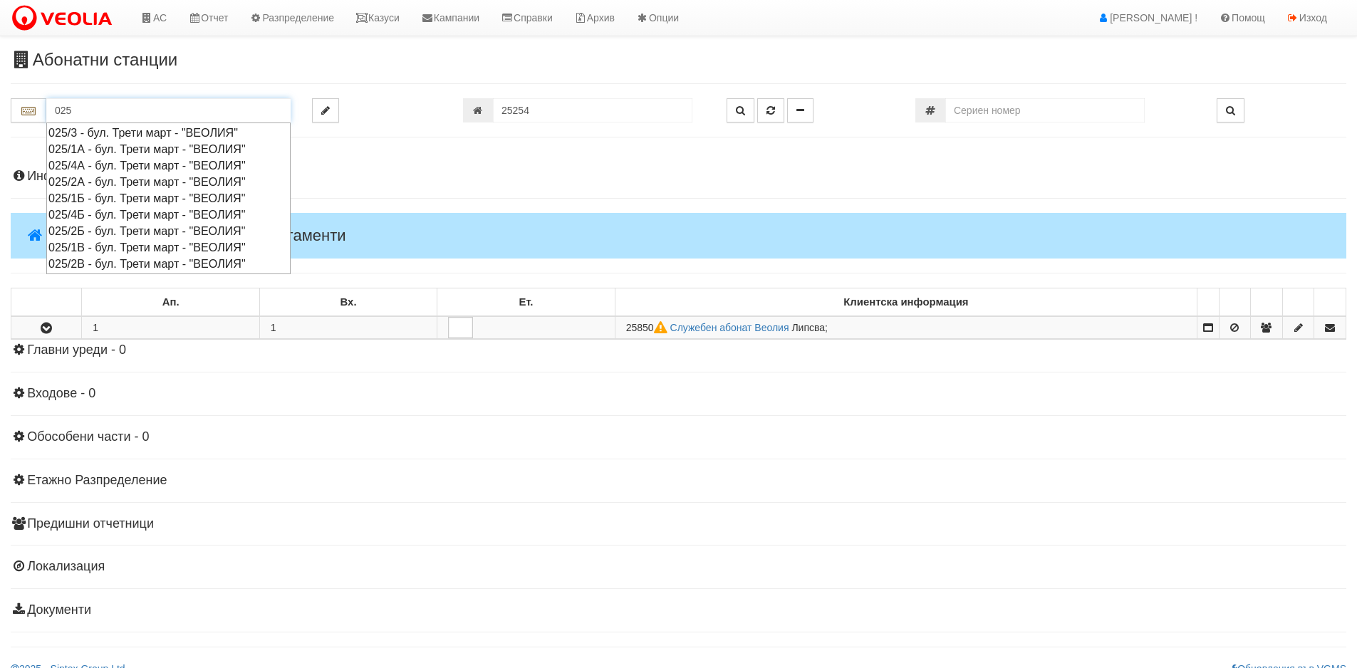
click at [90, 184] on div "025/2А - бул. Трети март - "ВЕОЛИЯ"" at bounding box center [168, 182] width 240 height 16
type input "025/2А - бул. Трети март - "ВЕОЛИЯ""
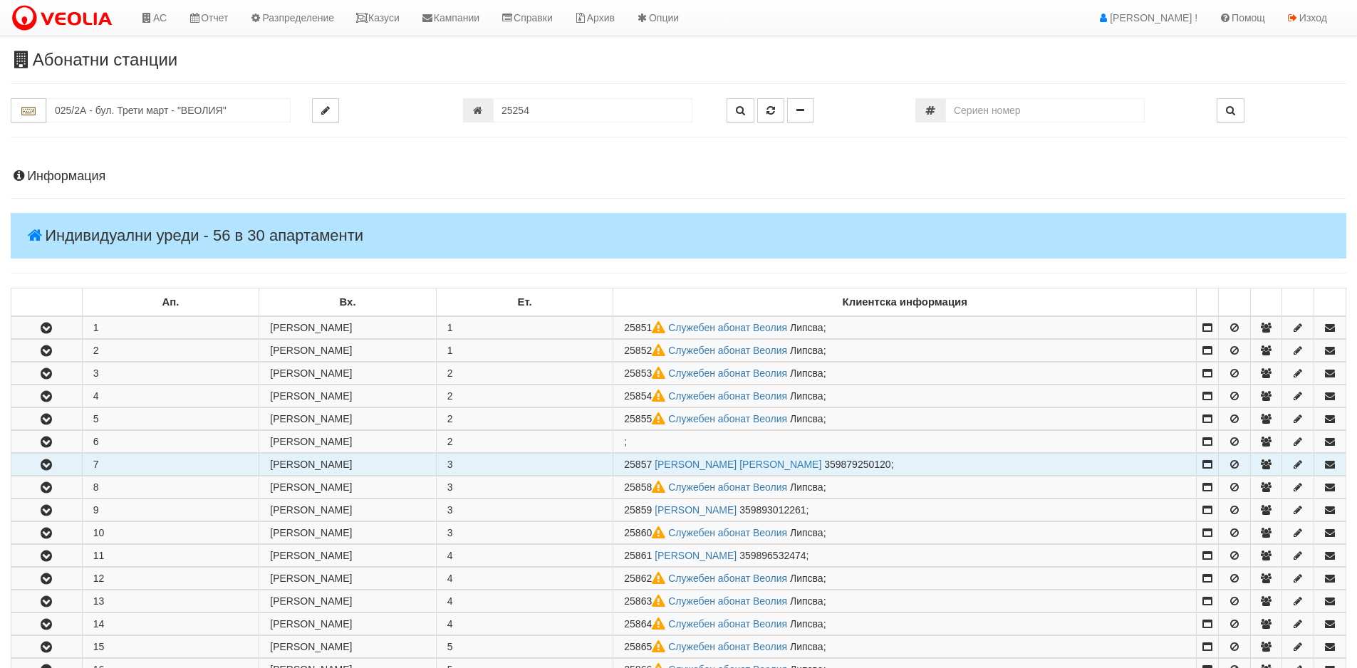
click at [43, 462] on icon "button" at bounding box center [46, 465] width 17 height 10
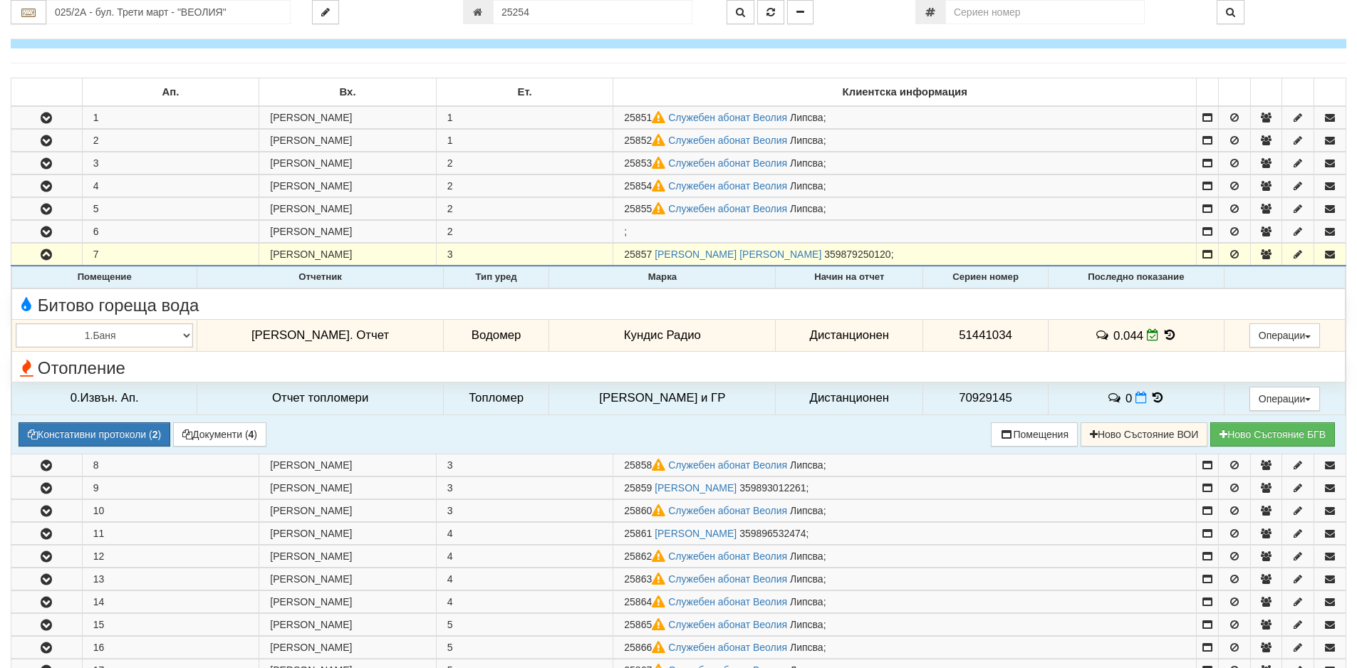
scroll to position [214, 0]
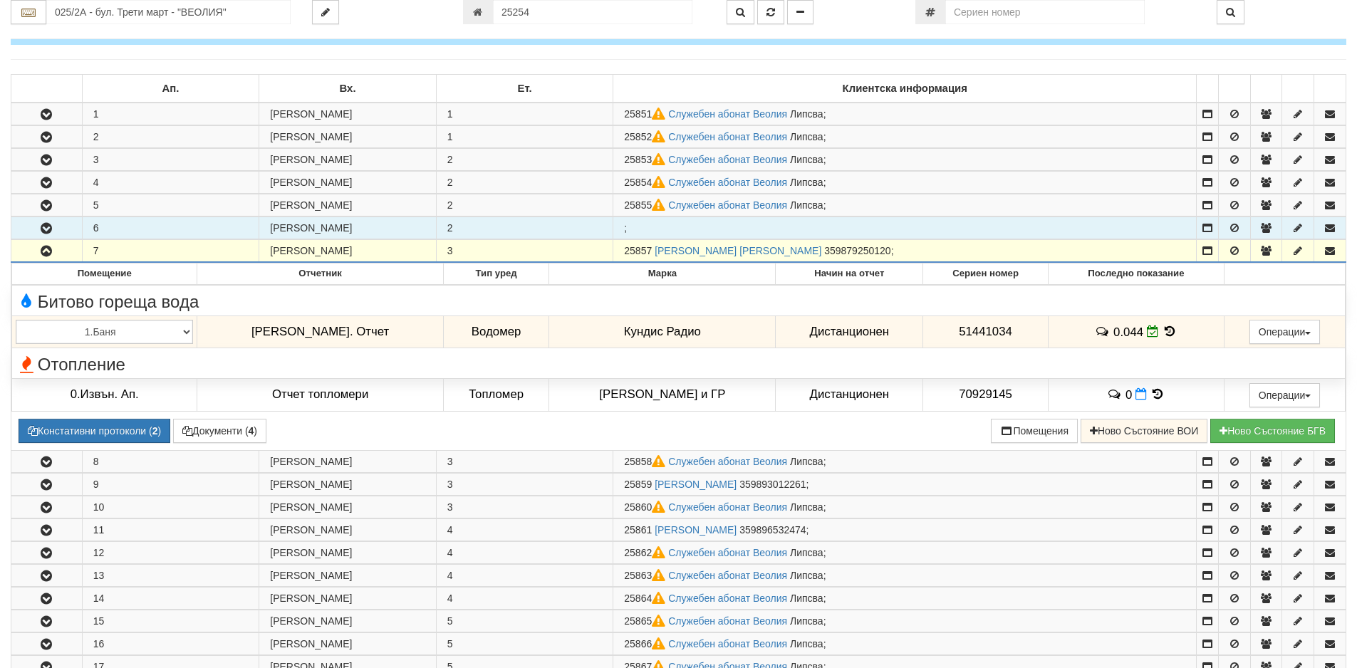
click at [41, 229] on icon "button" at bounding box center [46, 229] width 17 height 10
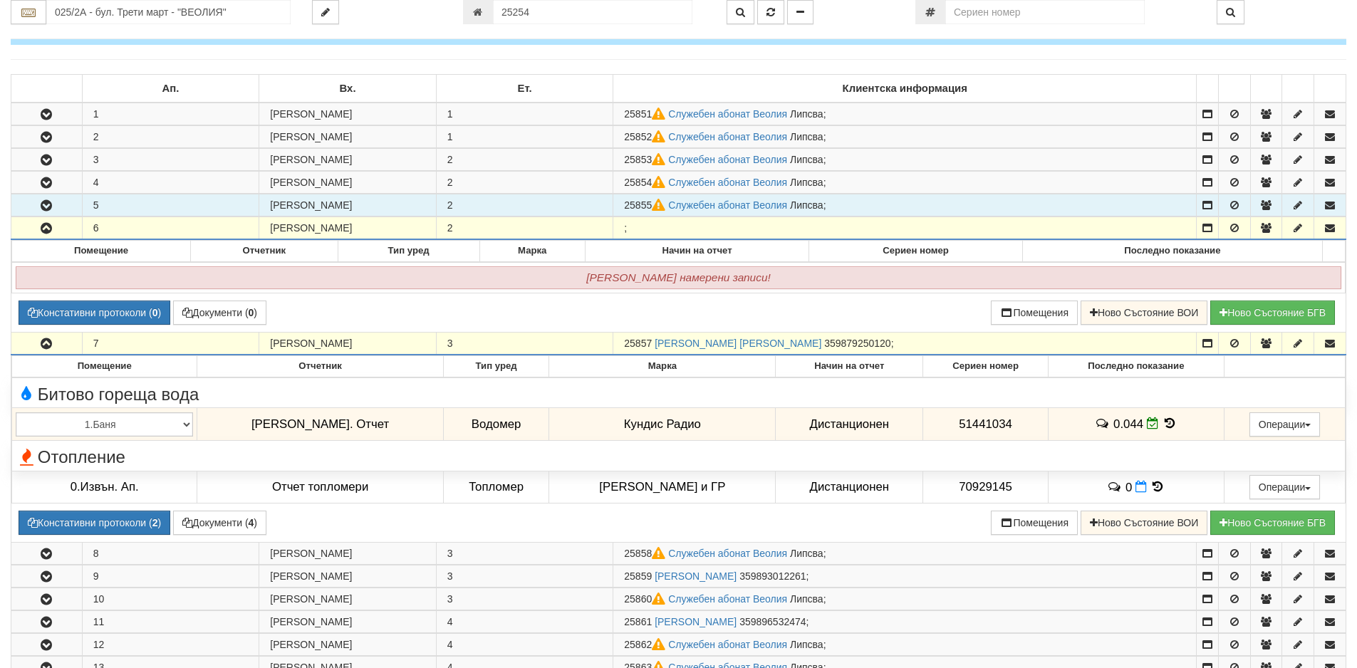
click at [51, 201] on icon "button" at bounding box center [46, 206] width 17 height 10
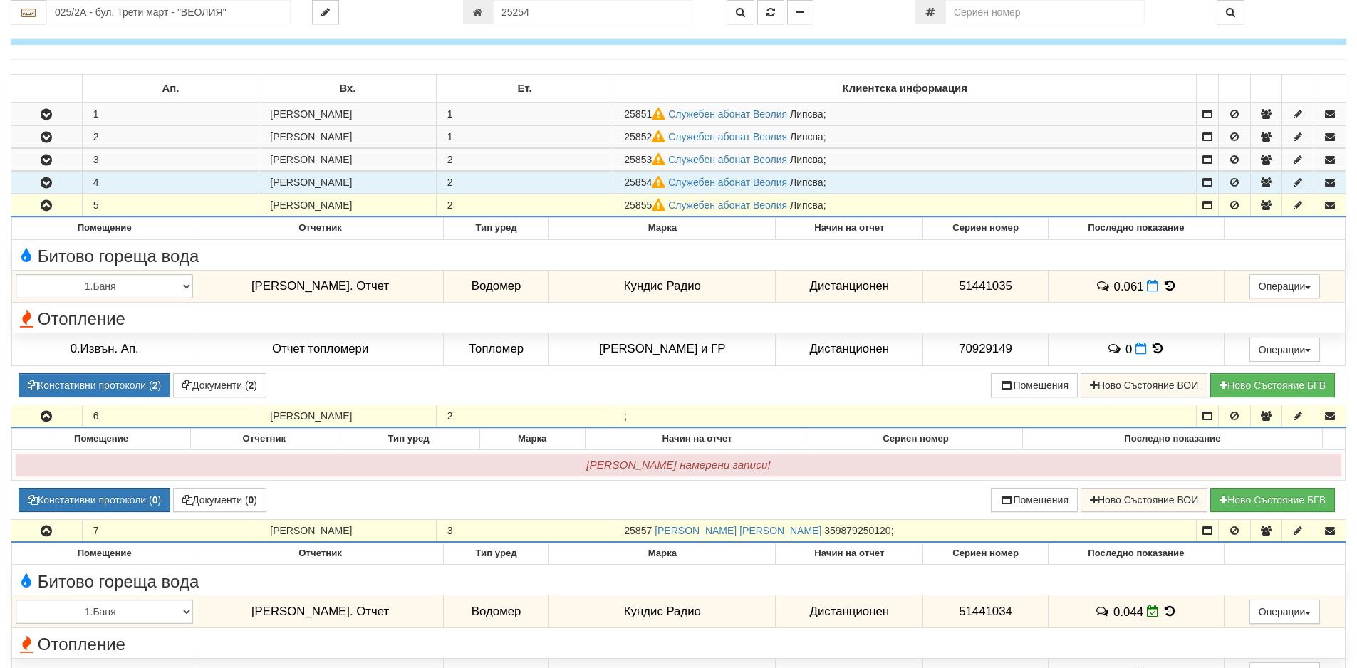
click at [45, 187] on icon "button" at bounding box center [46, 183] width 17 height 10
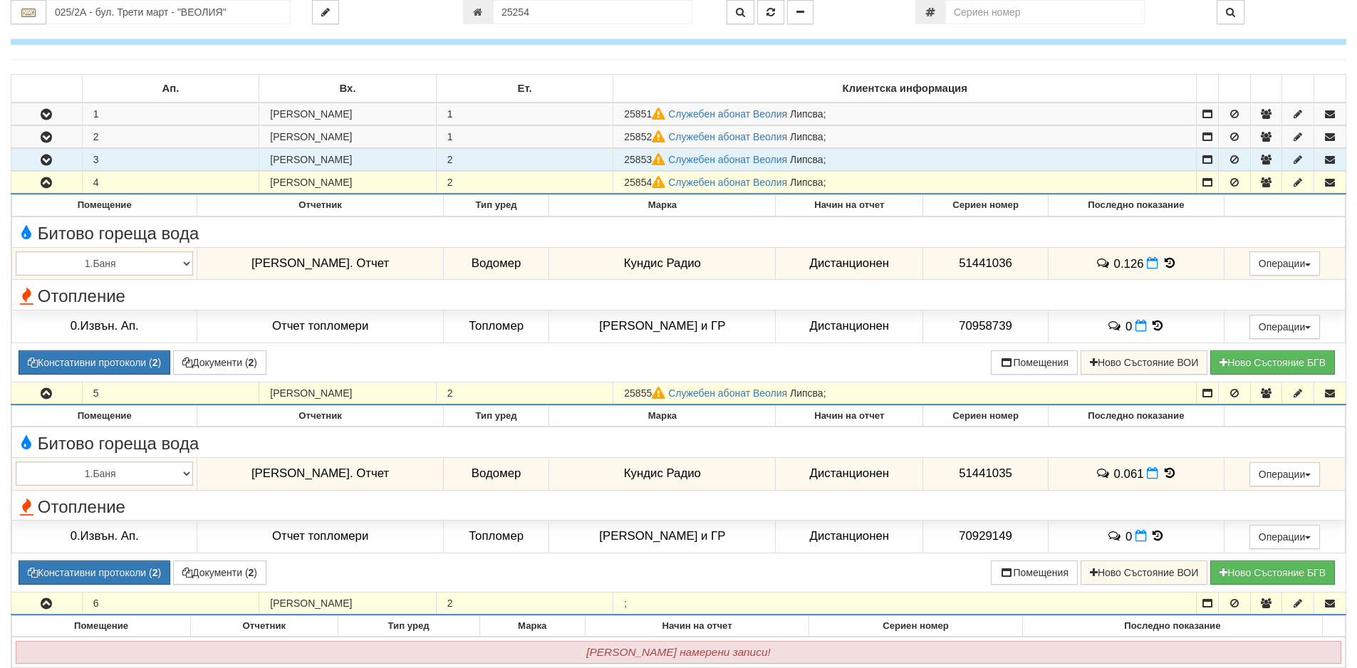
click at [46, 164] on icon "button" at bounding box center [46, 160] width 17 height 10
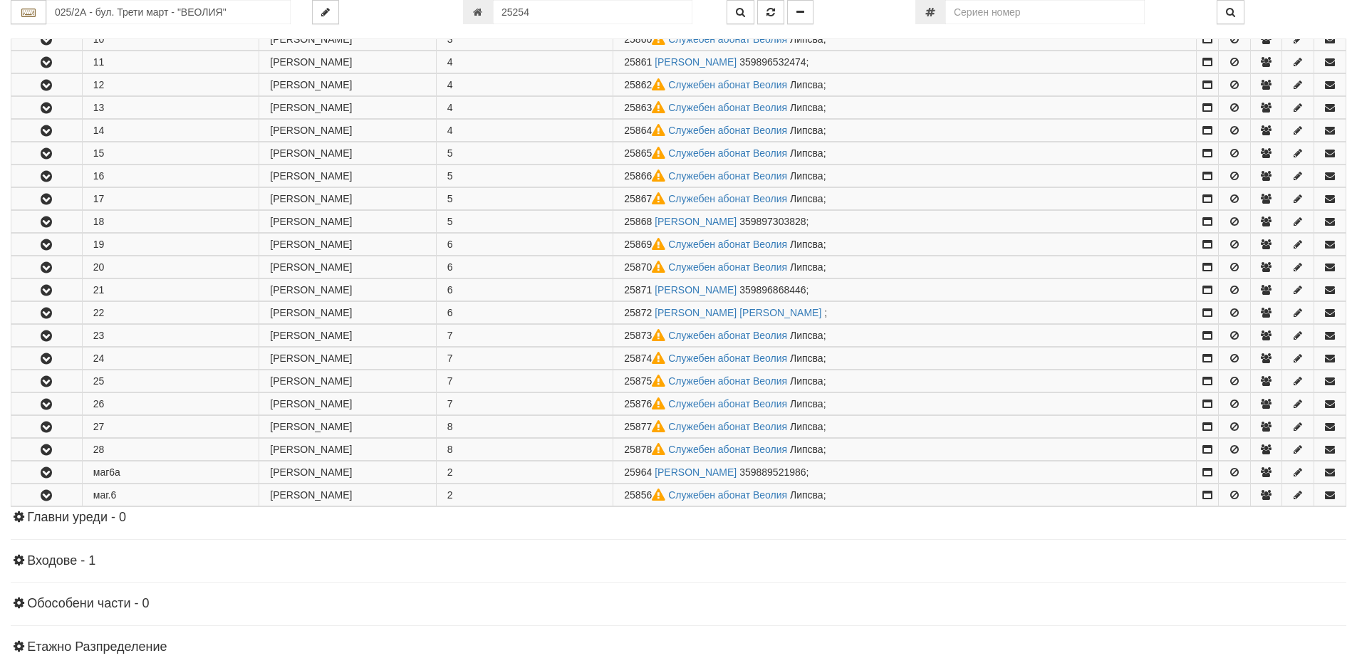
scroll to position [1353, 0]
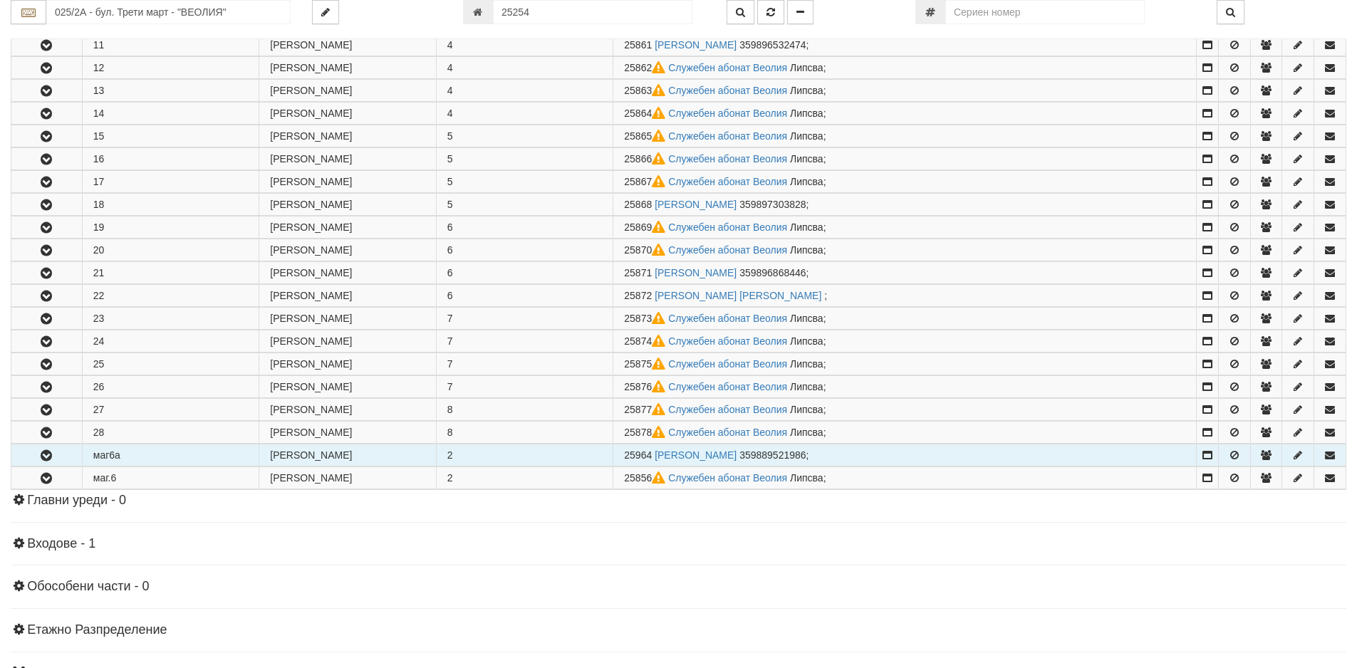
click at [43, 454] on icon "button" at bounding box center [46, 456] width 17 height 10
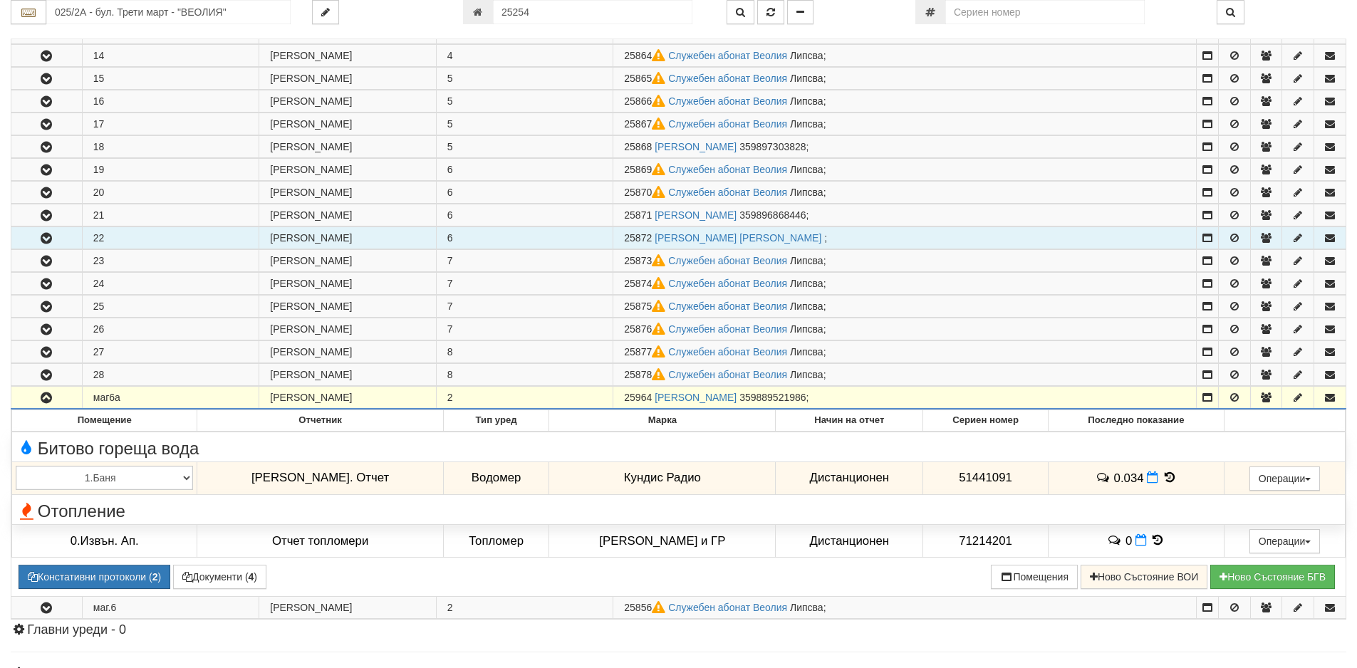
scroll to position [1496, 0]
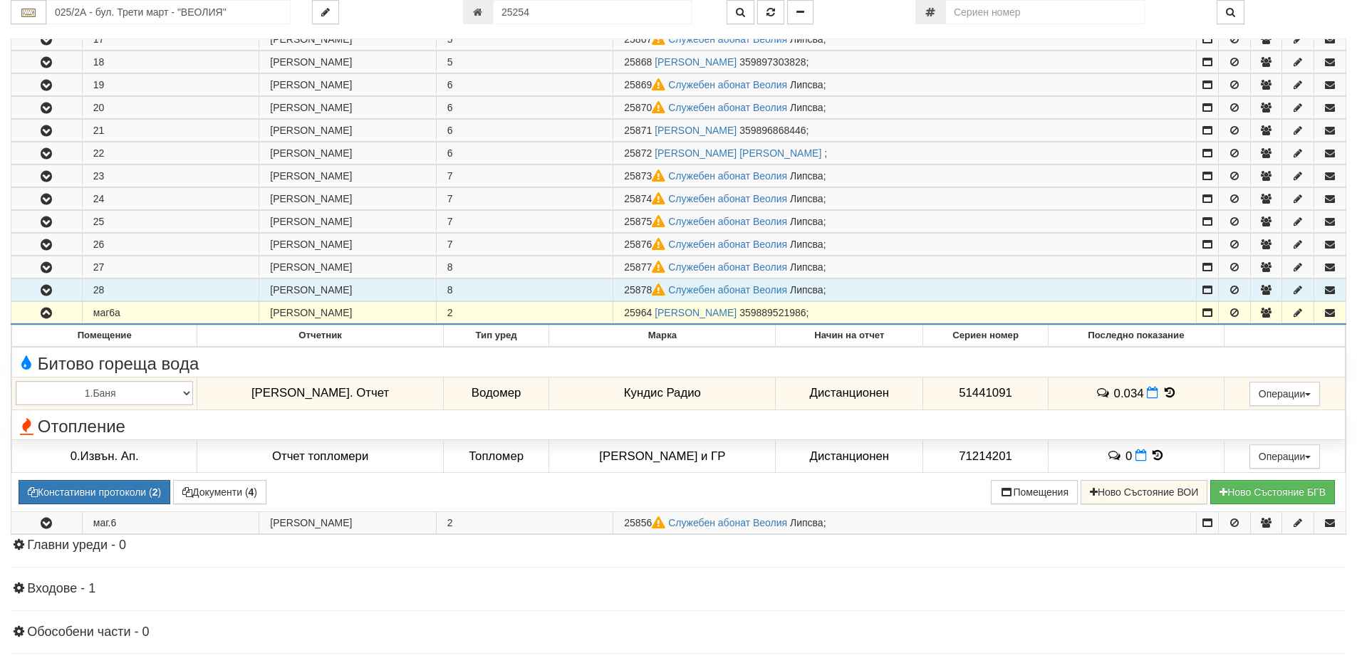
click at [47, 292] on icon "button" at bounding box center [46, 291] width 17 height 10
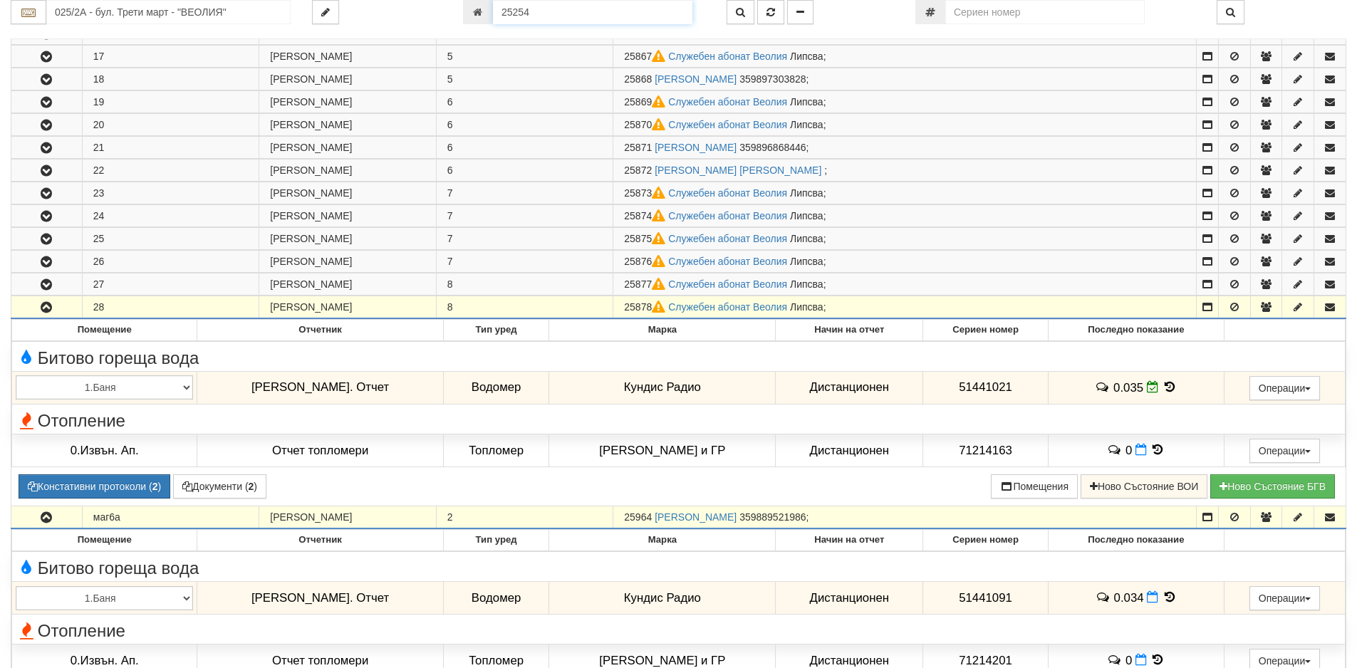
drag, startPoint x: 526, startPoint y: 9, endPoint x: 451, endPoint y: 14, distance: 75.6
click at [451, 14] on div "025/2А - бул. Трети март - "ВЕОЛИЯ" 25254" at bounding box center [678, 12] width 1357 height 24
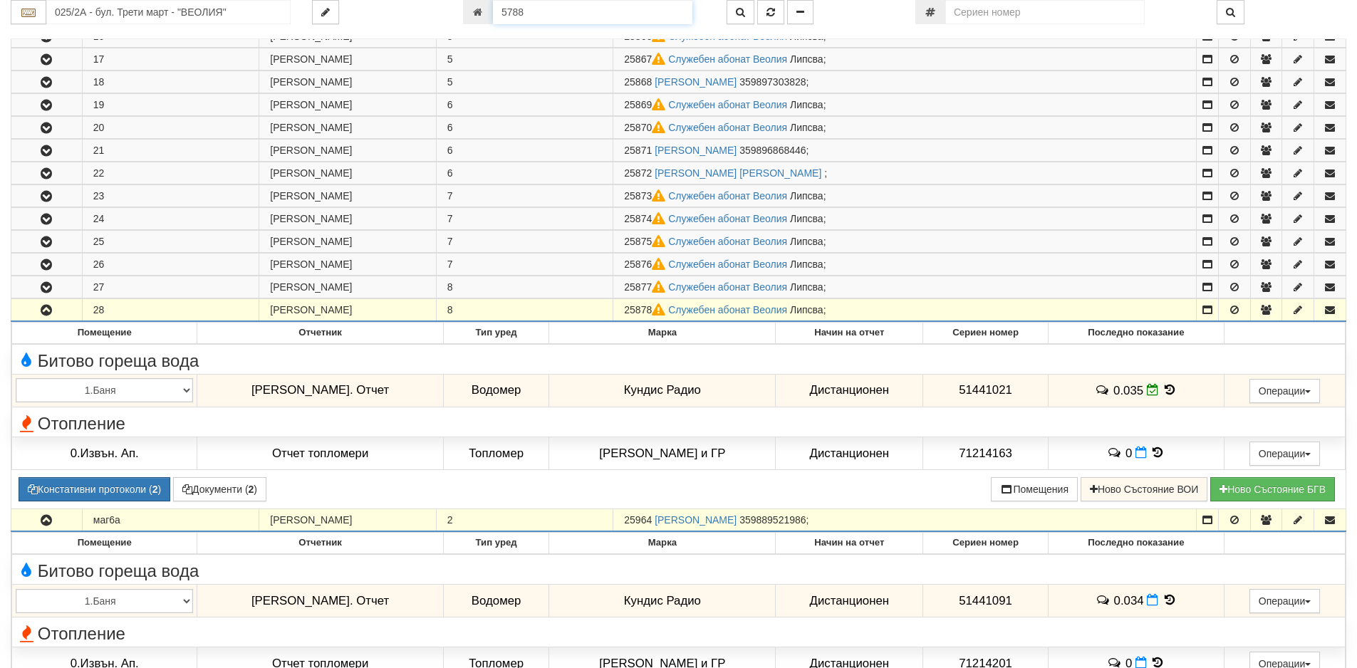
type input "5788"
type input "130/1,2 - "[PERSON_NAME] [GEOGRAPHIC_DATA] " ЕАД"
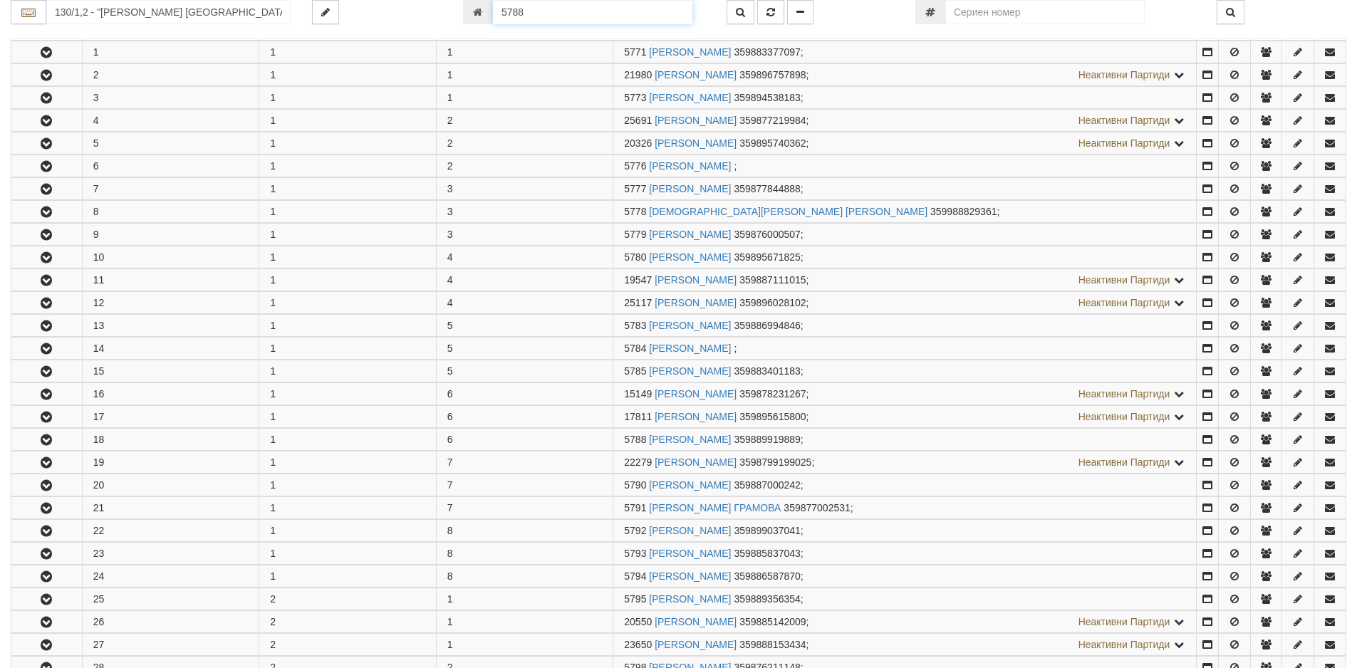
scroll to position [669, 0]
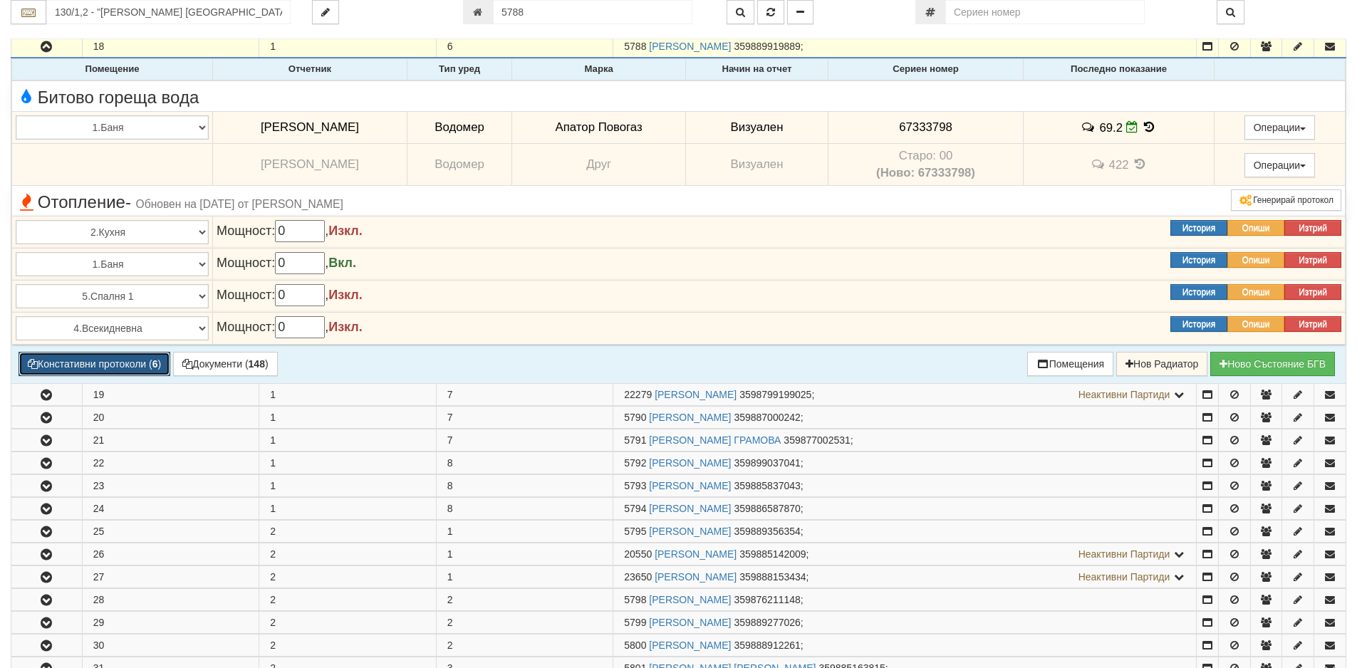
click at [96, 360] on button "Констативни протоколи ( 6 )" at bounding box center [95, 364] width 152 height 24
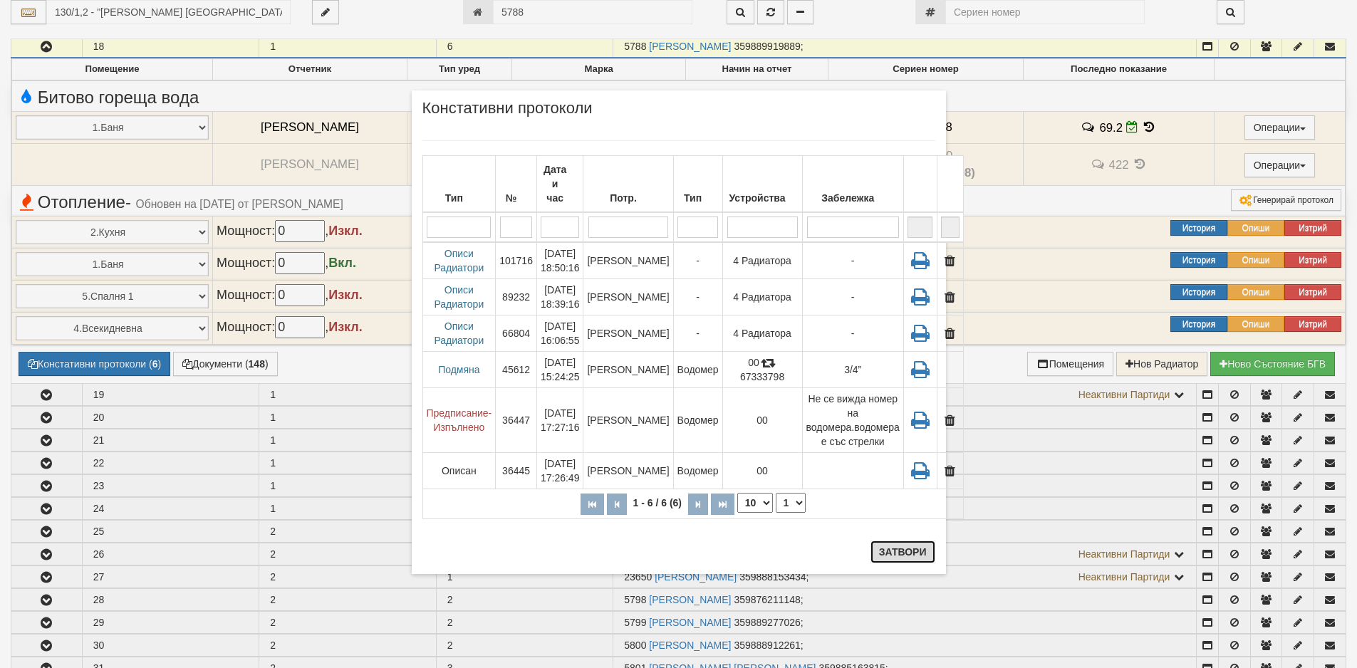
click at [903, 556] on button "Затвори" at bounding box center [902, 552] width 65 height 23
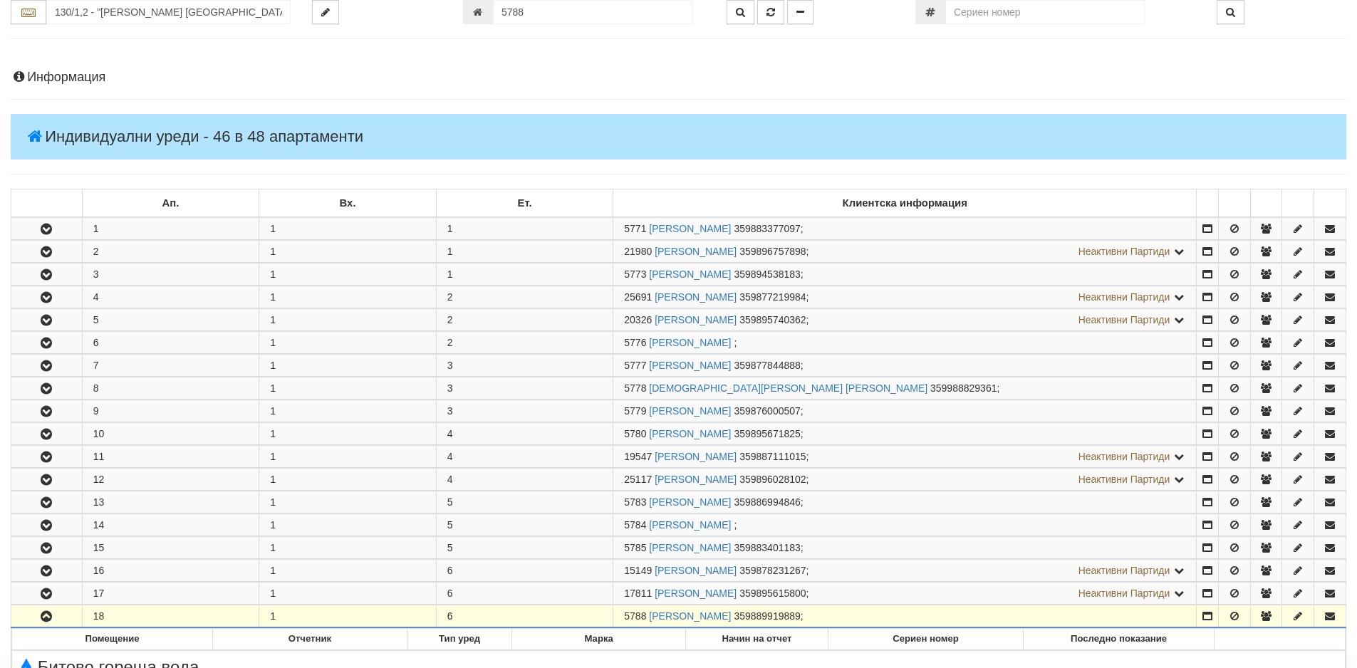
scroll to position [0, 0]
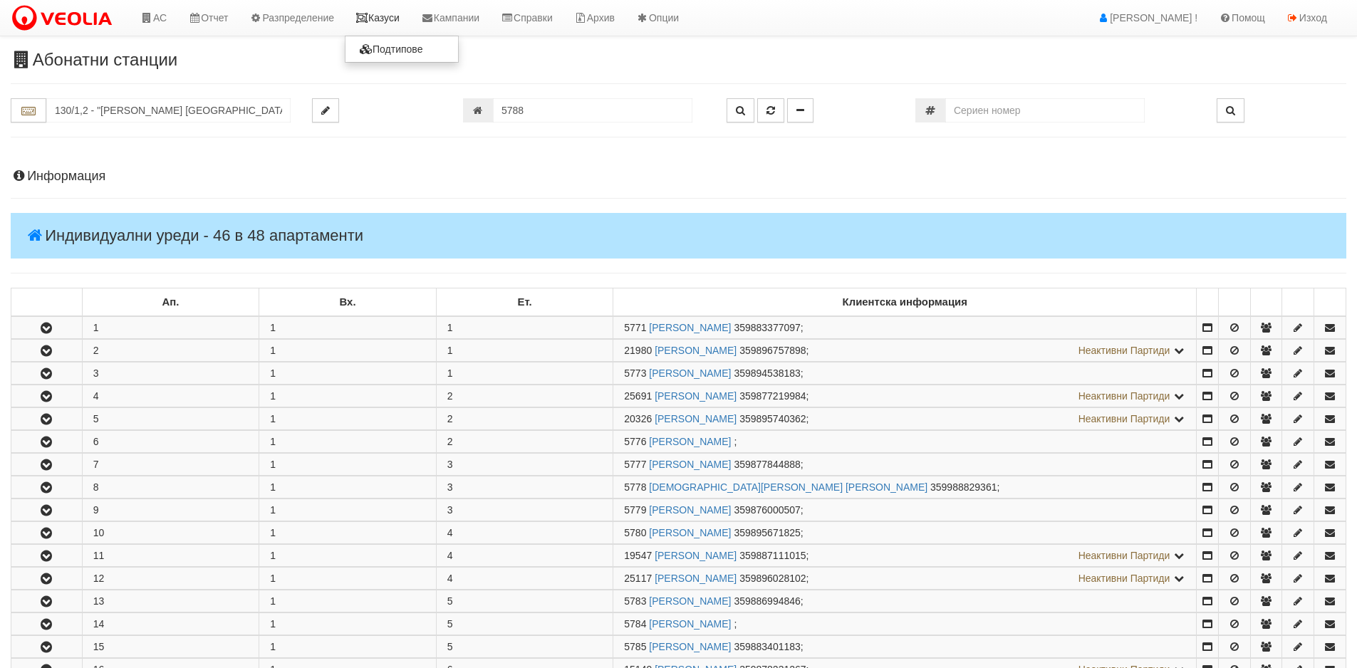
click at [390, 23] on link "Казуси" at bounding box center [378, 18] width 66 height 36
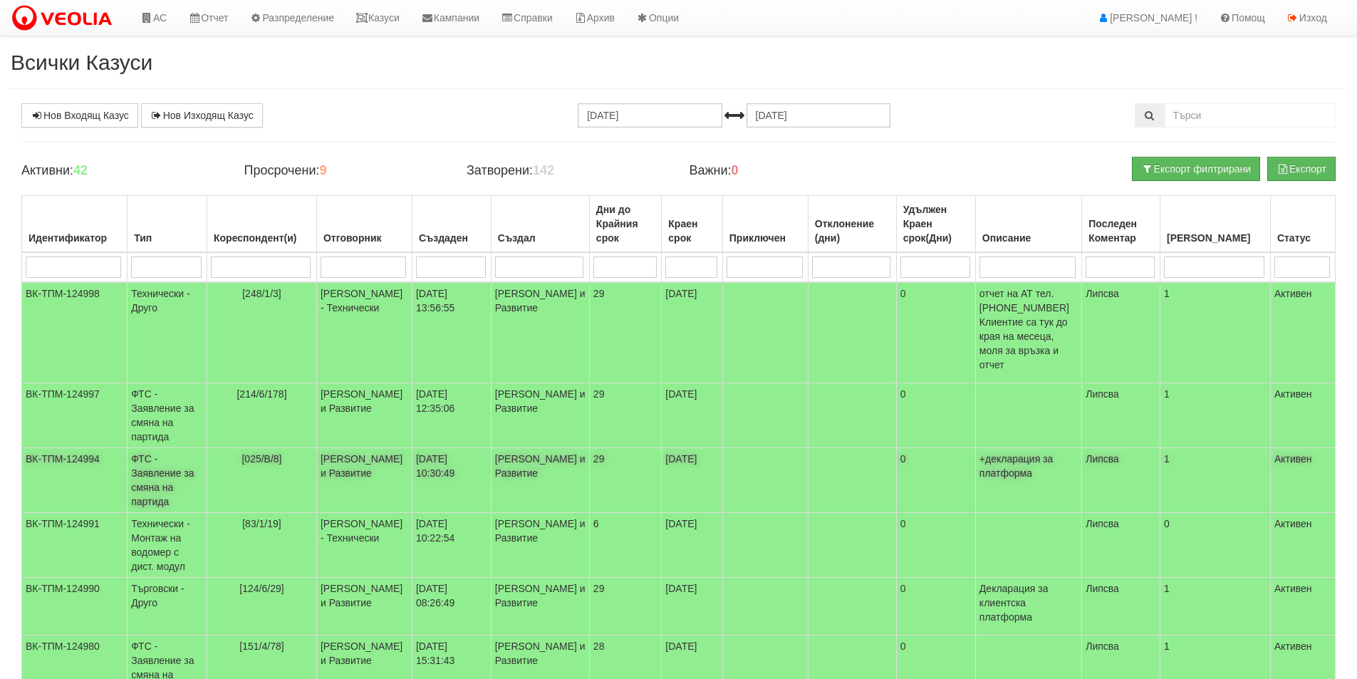
click at [154, 475] on td "ФТС - Заявление за смяна на партида" at bounding box center [167, 480] width 80 height 65
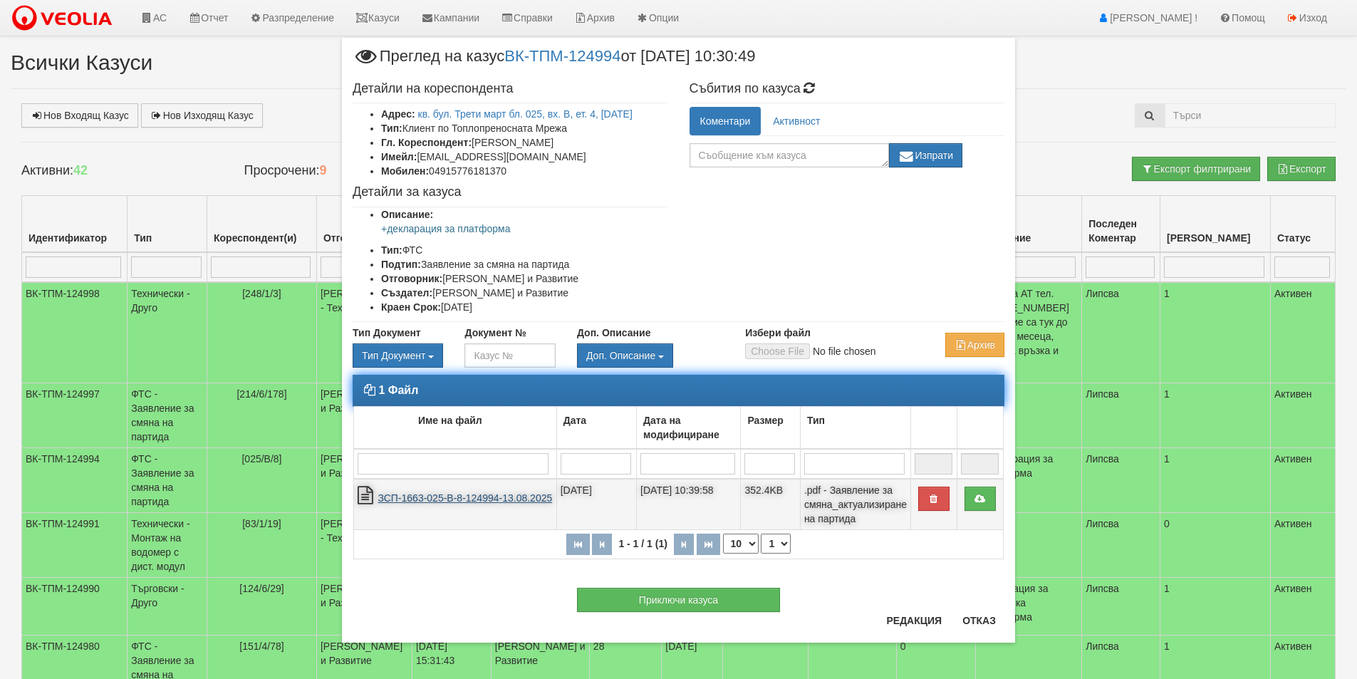
click at [464, 500] on link "ЗСП-1663-025-В-8-124994-13.08.2025" at bounding box center [464, 497] width 174 height 11
